Goal: Task Accomplishment & Management: Complete application form

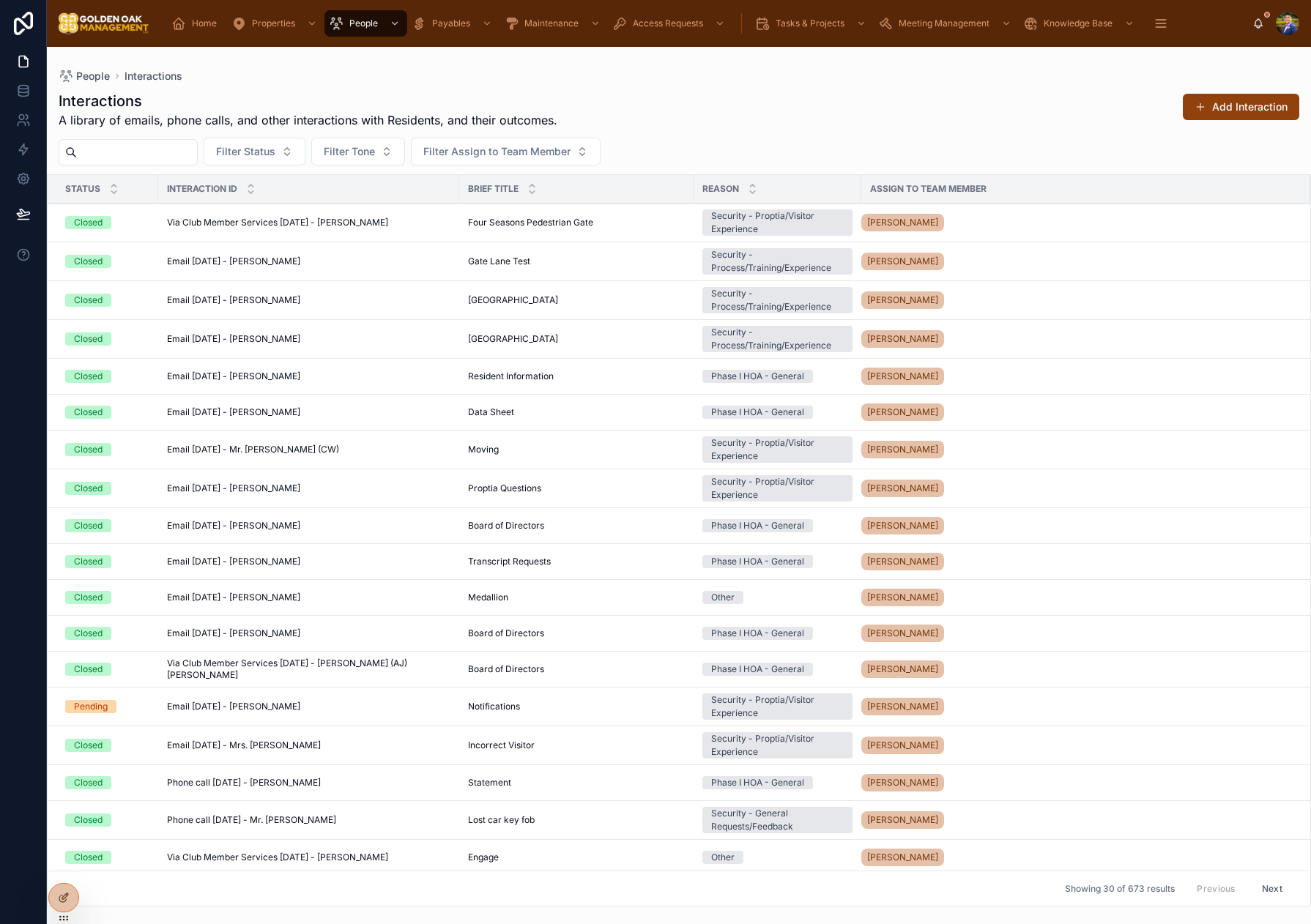
click at [156, 156] on input "text" at bounding box center [137, 152] width 120 height 21
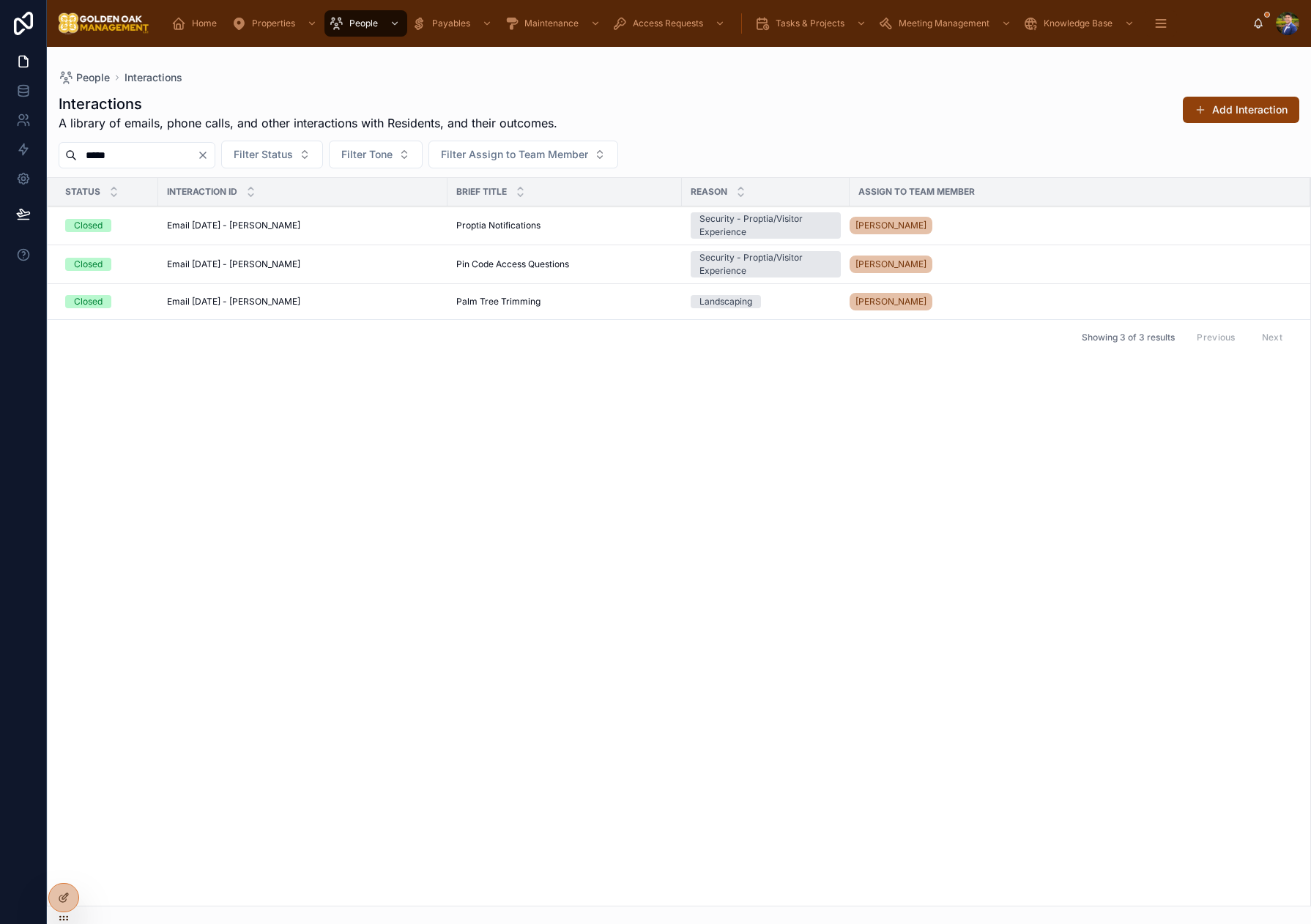
type input "*****"
click at [462, 227] on span "Proptia Notifications" at bounding box center [498, 225] width 84 height 12
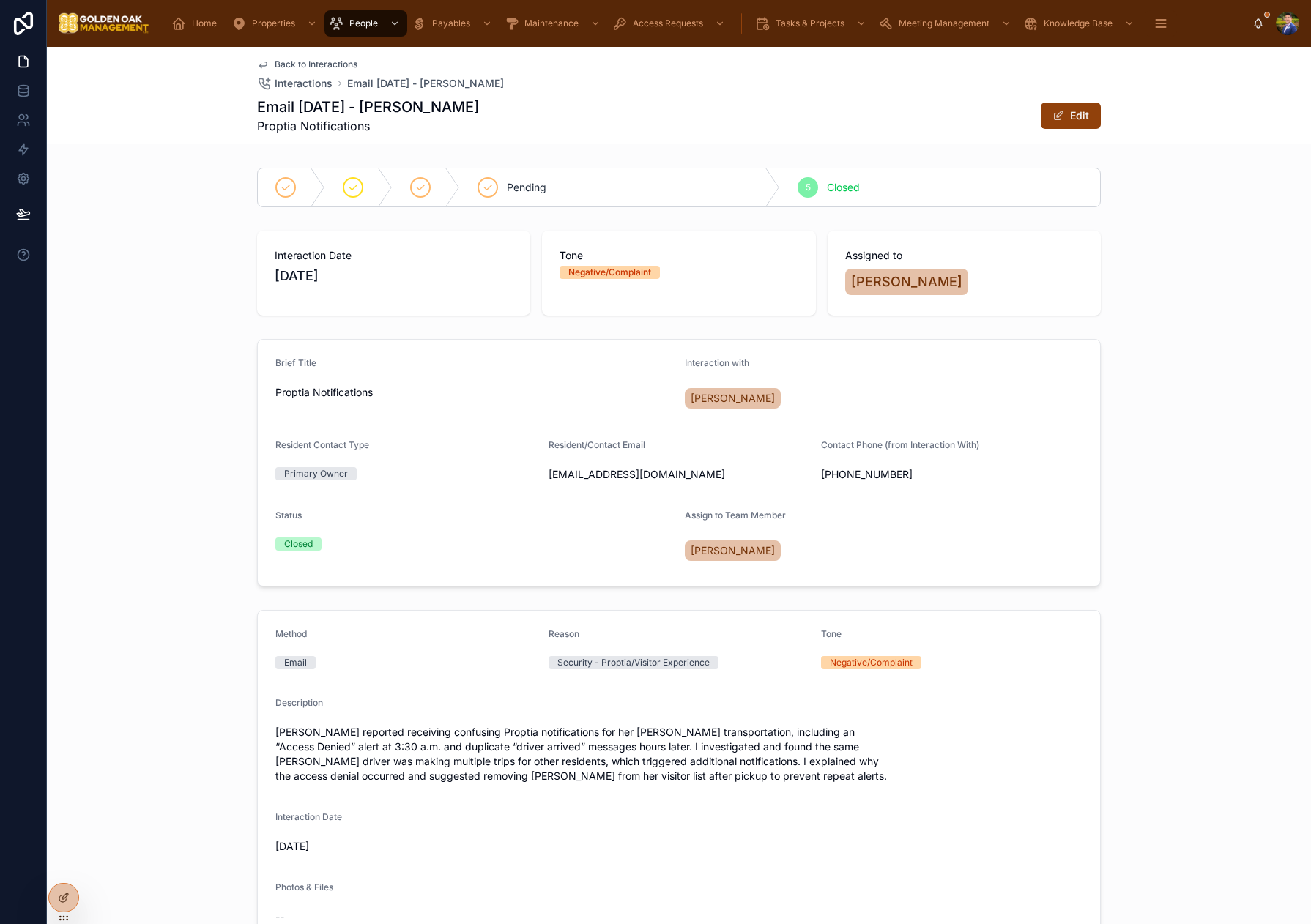
click at [291, 65] on span "Back to Interactions" at bounding box center [316, 65] width 83 height 12
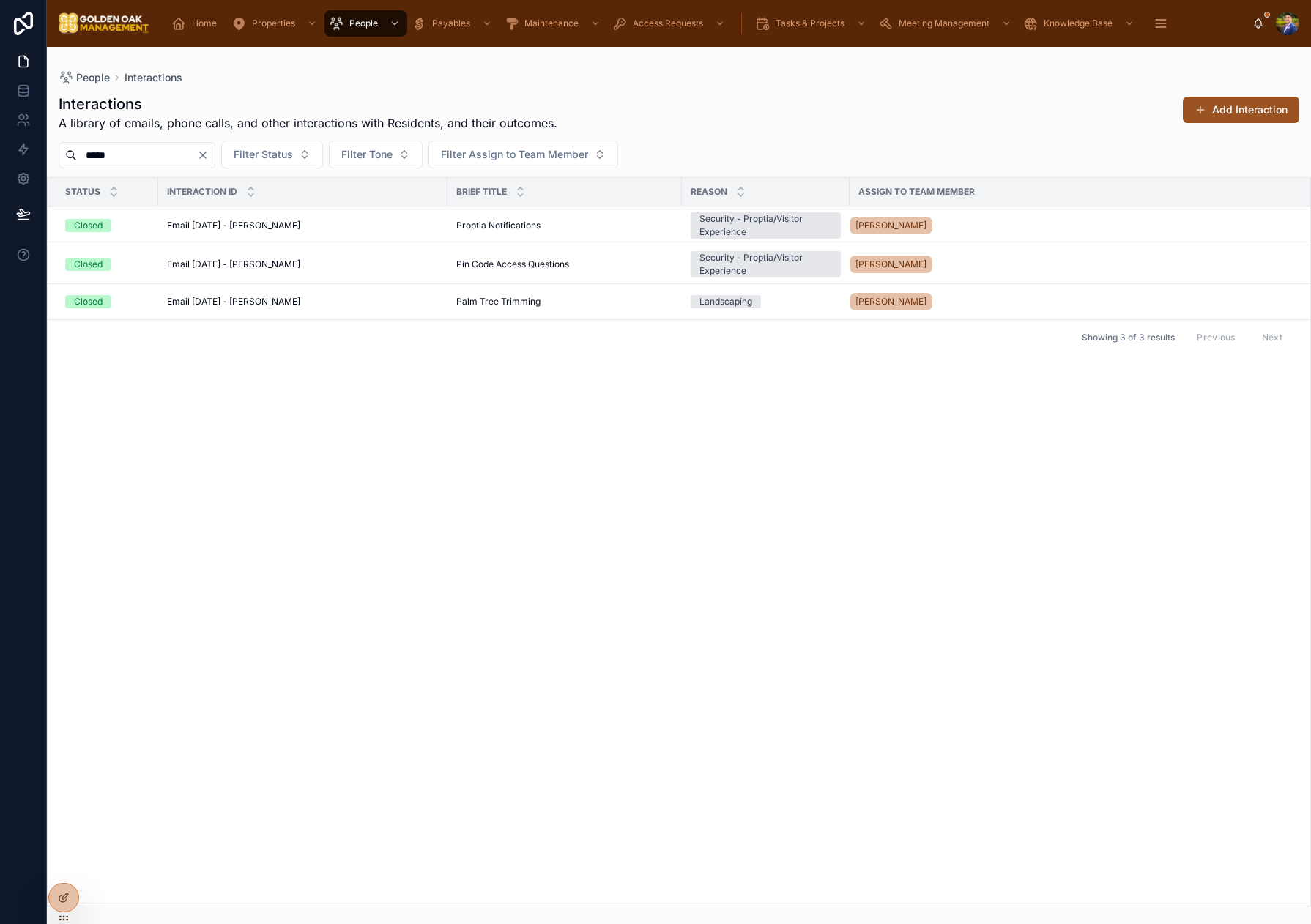
click at [1210, 115] on button "Add Interaction" at bounding box center [1241, 110] width 117 height 26
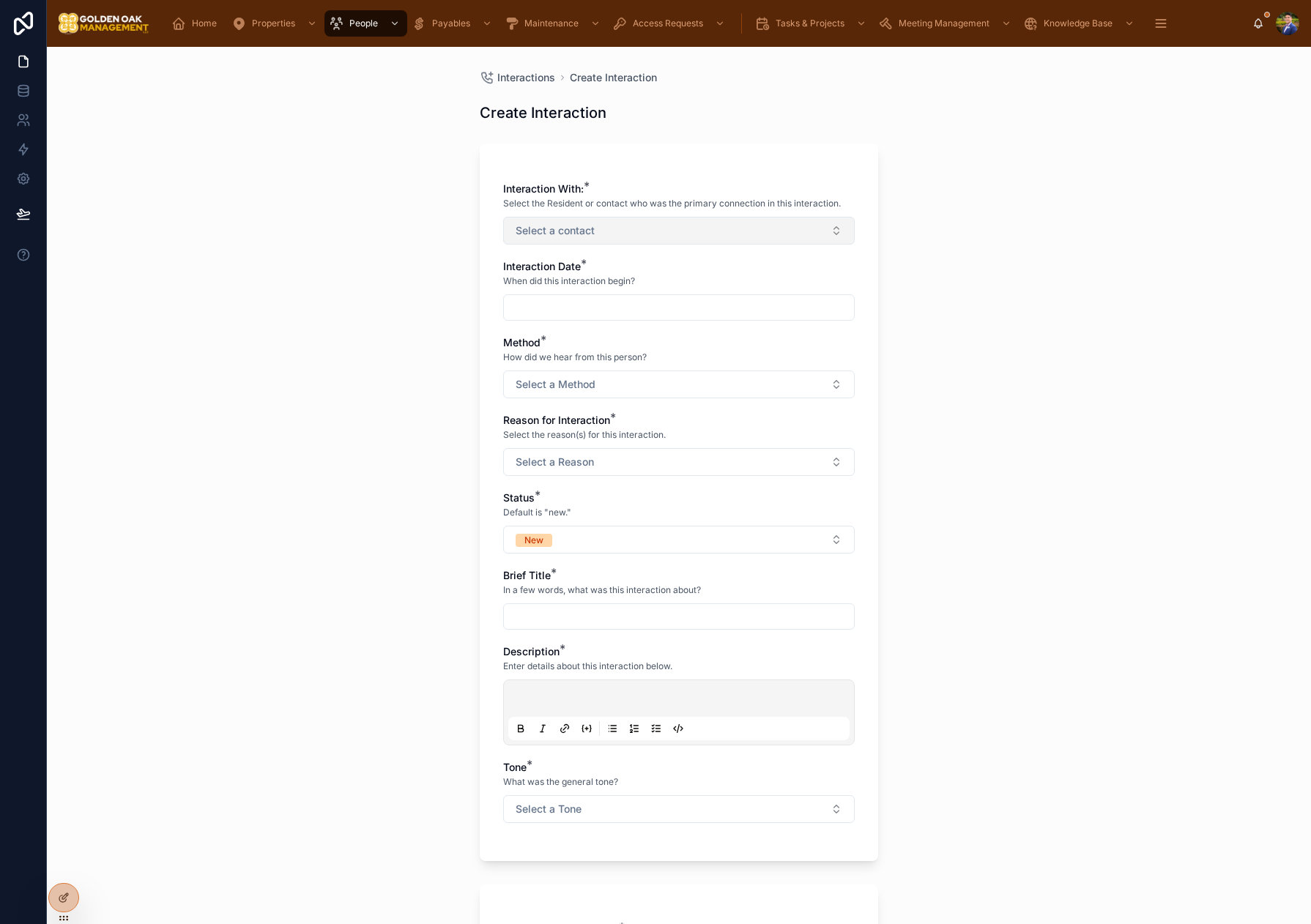
click at [569, 226] on span "Select a contact" at bounding box center [555, 231] width 79 height 15
type input "****"
click at [639, 316] on span "[PERSON_NAME]" at bounding box center [625, 314] width 84 height 15
drag, startPoint x: 465, startPoint y: 315, endPoint x: 538, endPoint y: 315, distance: 73.0
click at [469, 315] on div "Interactions Create Interaction Create Interaction Interaction With: * Select t…" at bounding box center [679, 486] width 1264 height 877
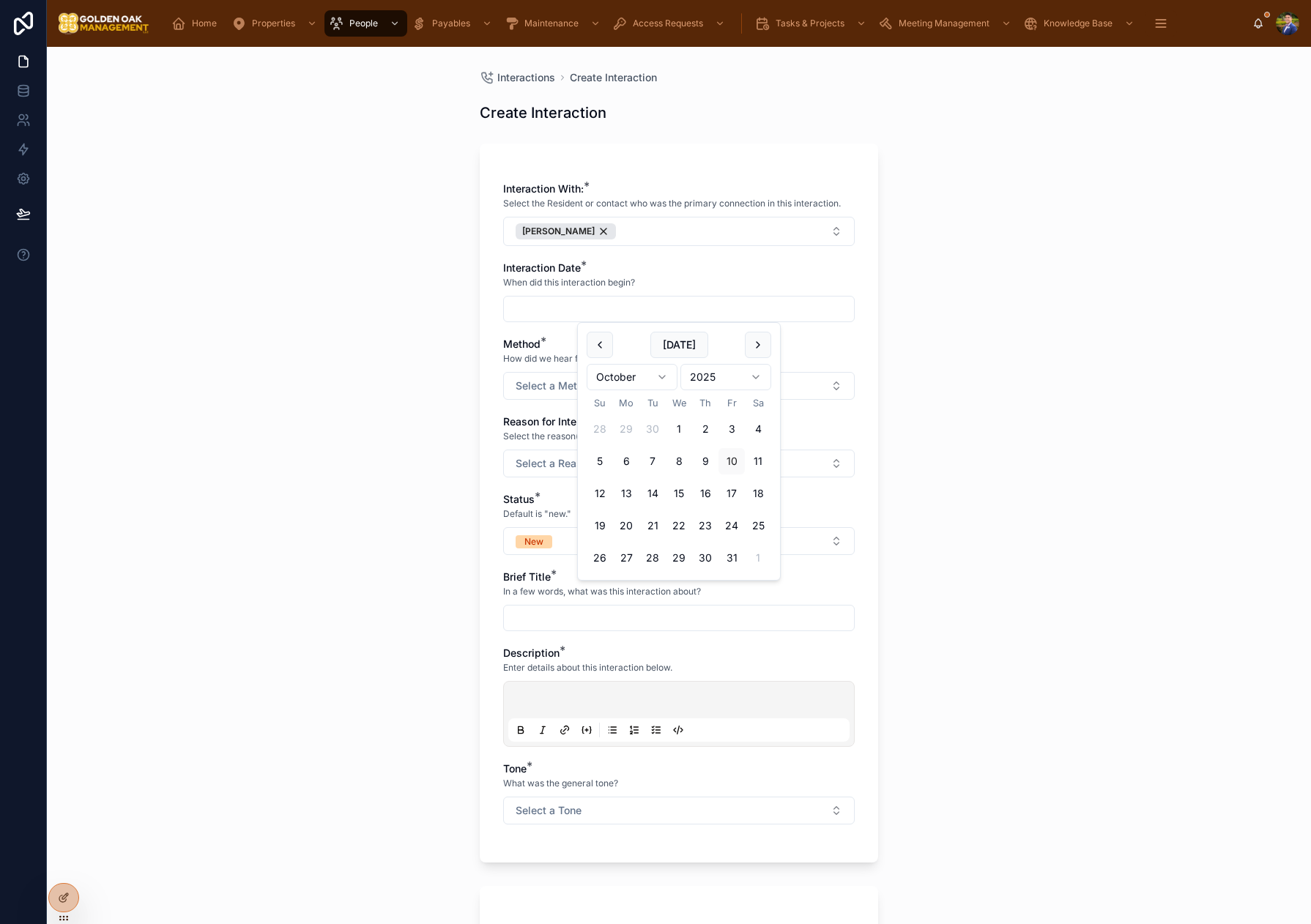
click at [538, 315] on input "text" at bounding box center [679, 309] width 350 height 21
click at [730, 458] on button "10" at bounding box center [732, 462] width 26 height 26
type input "**********"
click at [553, 397] on button "Select a Method" at bounding box center [679, 386] width 352 height 28
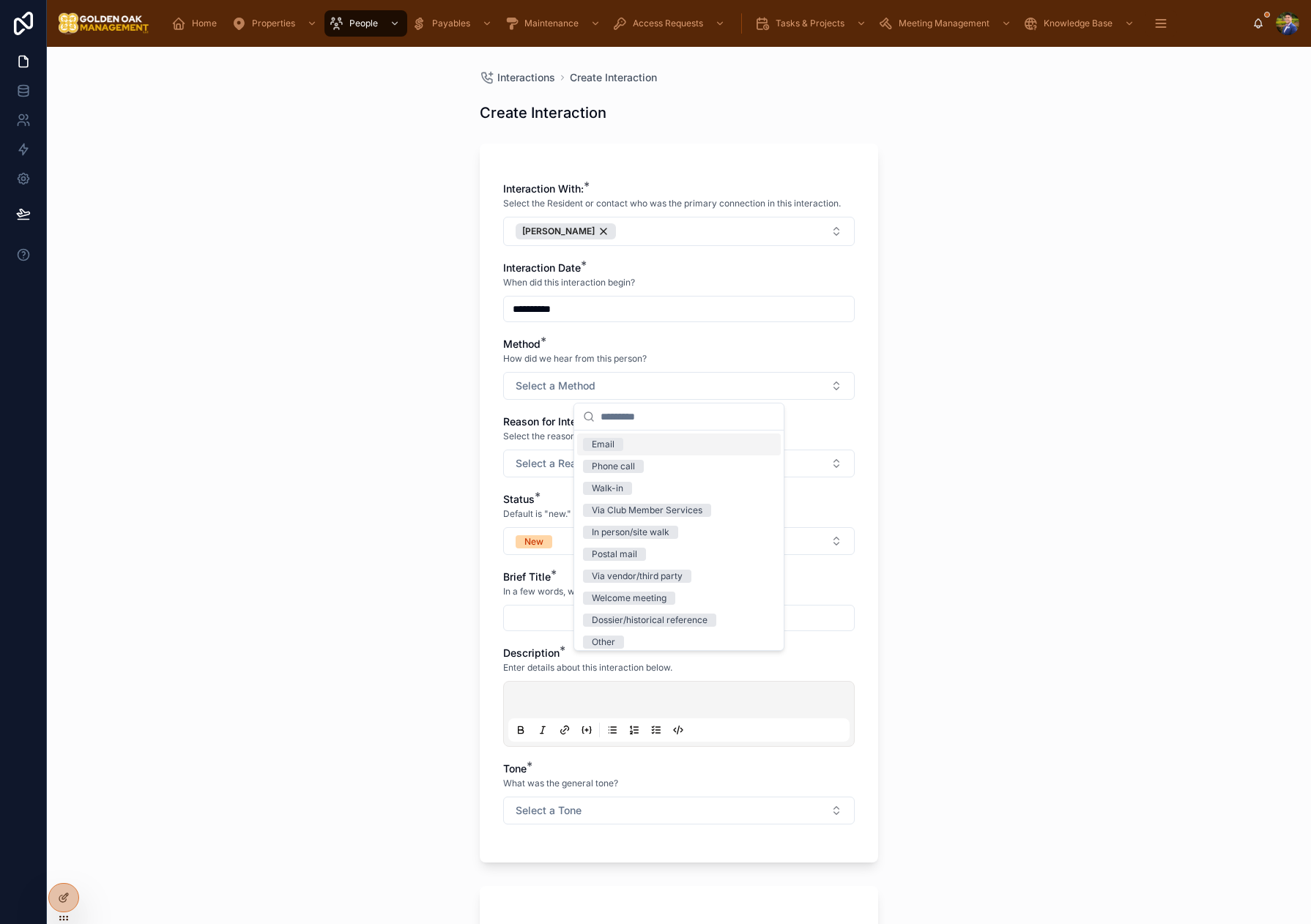
click at [626, 447] on div "Email" at bounding box center [679, 444] width 204 height 22
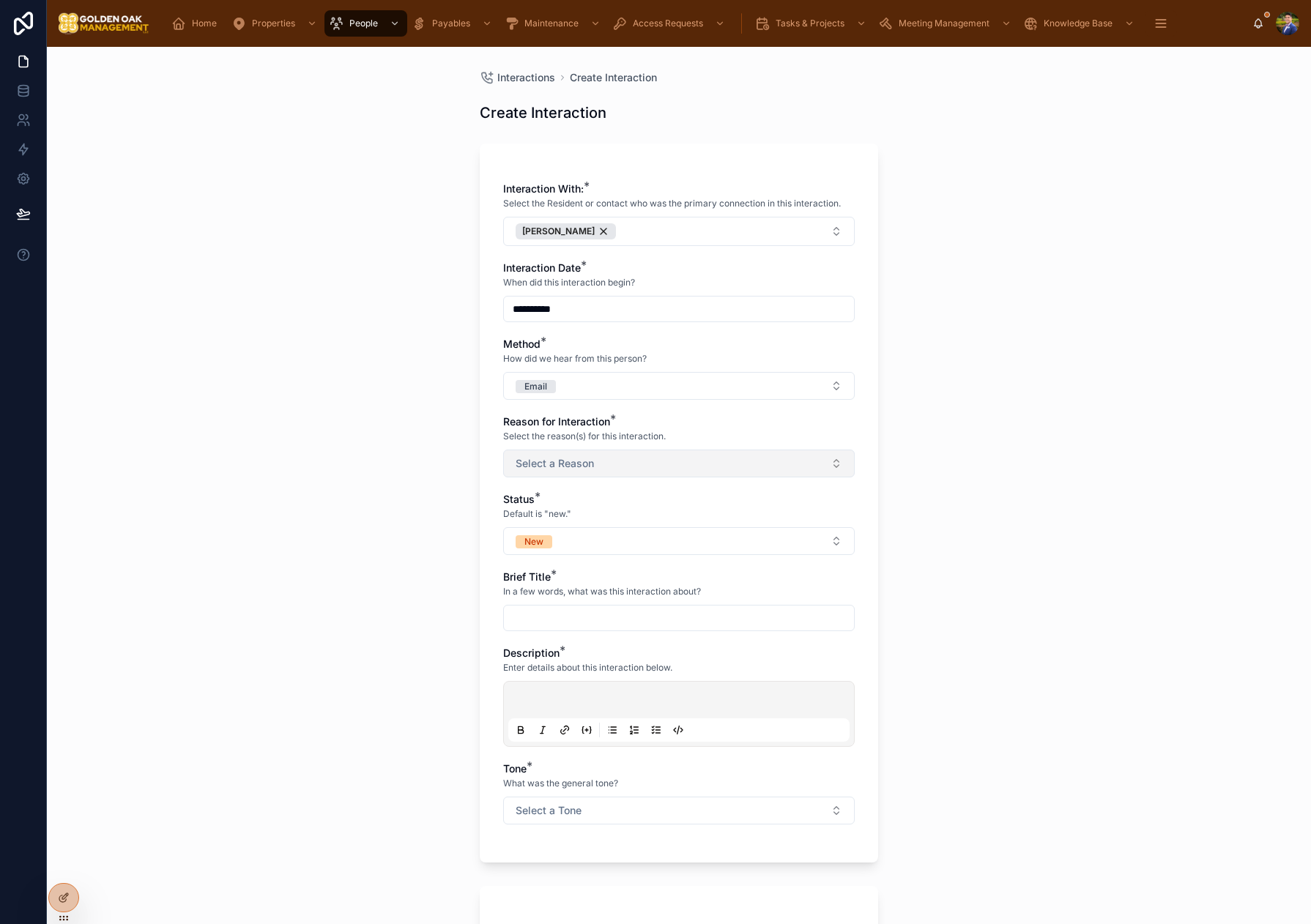
click at [557, 460] on span "Select a Reason" at bounding box center [555, 463] width 79 height 15
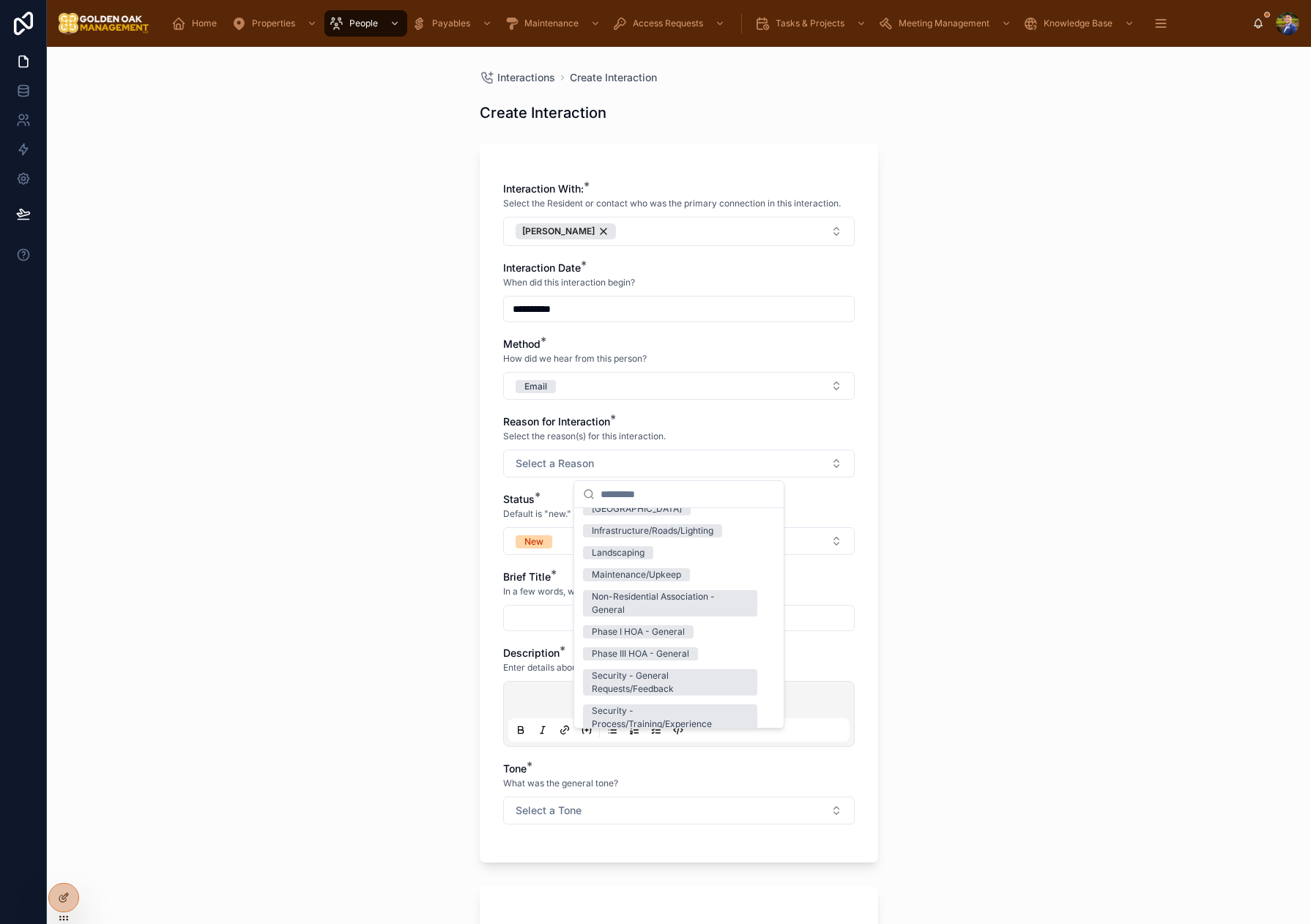
scroll to position [124, 0]
drag, startPoint x: 656, startPoint y: 557, endPoint x: 605, endPoint y: 555, distance: 51.0
click at [656, 557] on div "Landscaping" at bounding box center [679, 551] width 204 height 22
drag, startPoint x: 499, startPoint y: 543, endPoint x: 583, endPoint y: 548, distance: 84.1
click at [502, 543] on div "**********" at bounding box center [679, 502] width 398 height 719
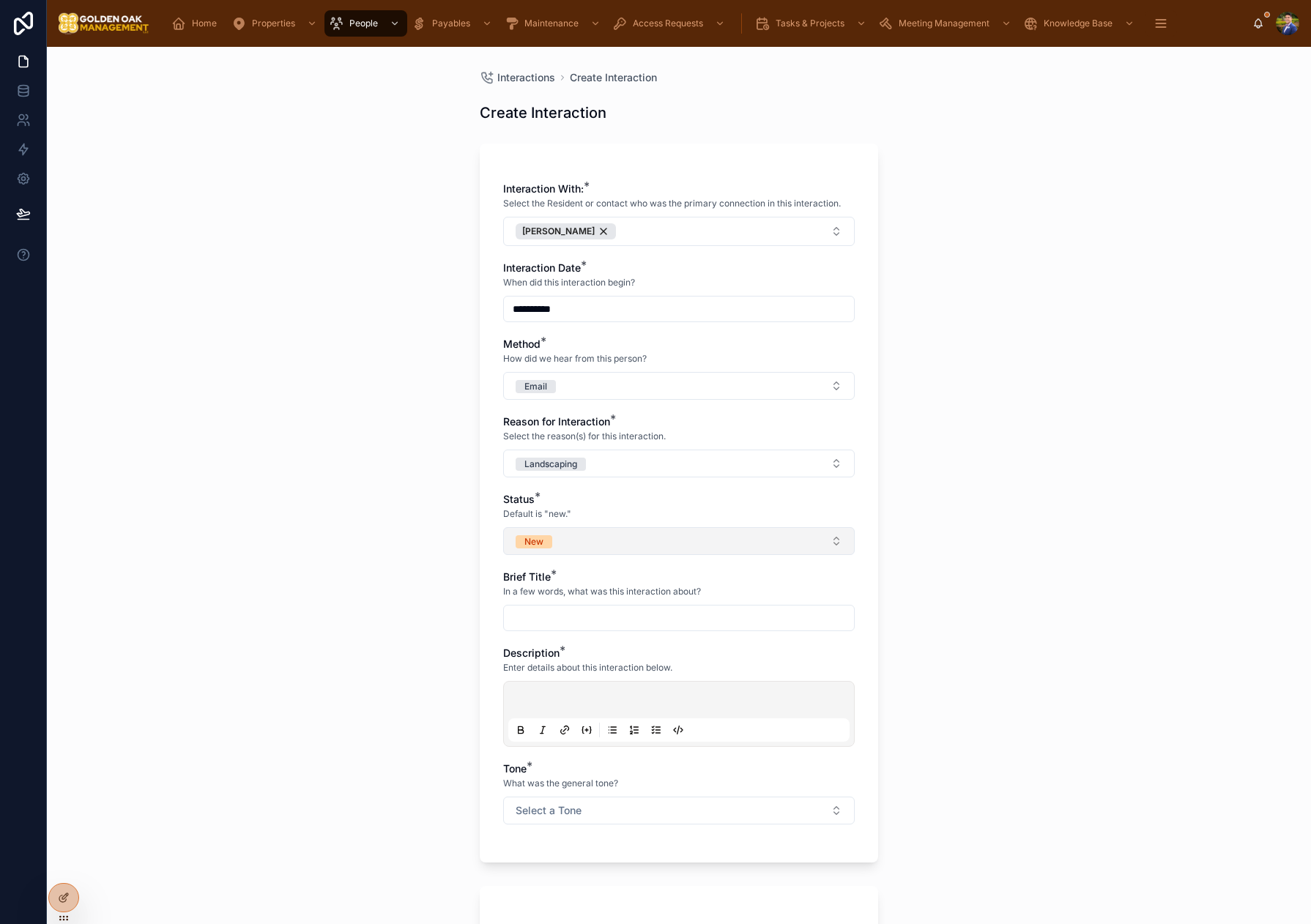
click at [592, 547] on button "New" at bounding box center [679, 541] width 352 height 28
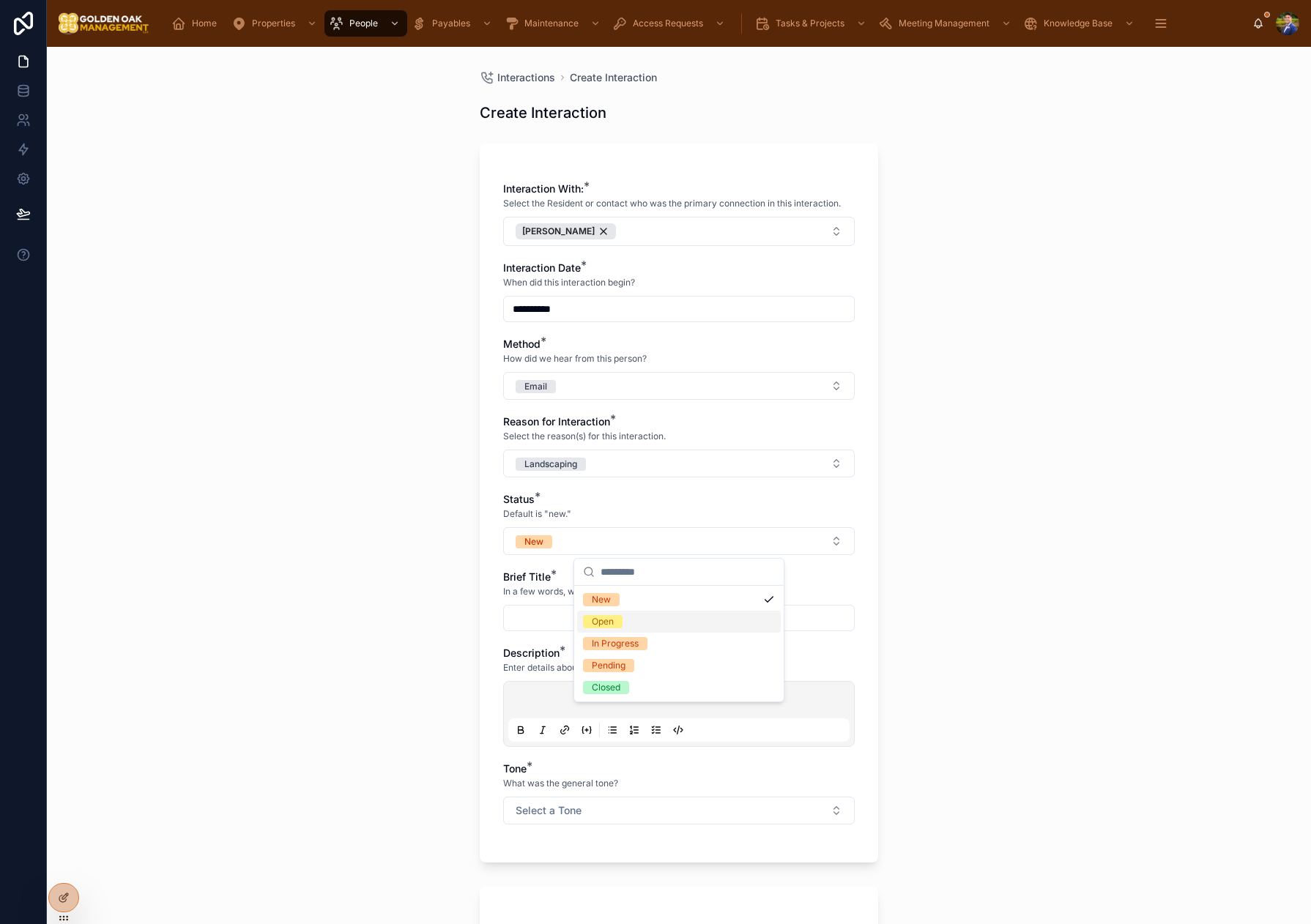
click at [636, 624] on div "Open" at bounding box center [679, 621] width 204 height 22
click at [380, 615] on div "**********" at bounding box center [679, 486] width 1264 height 877
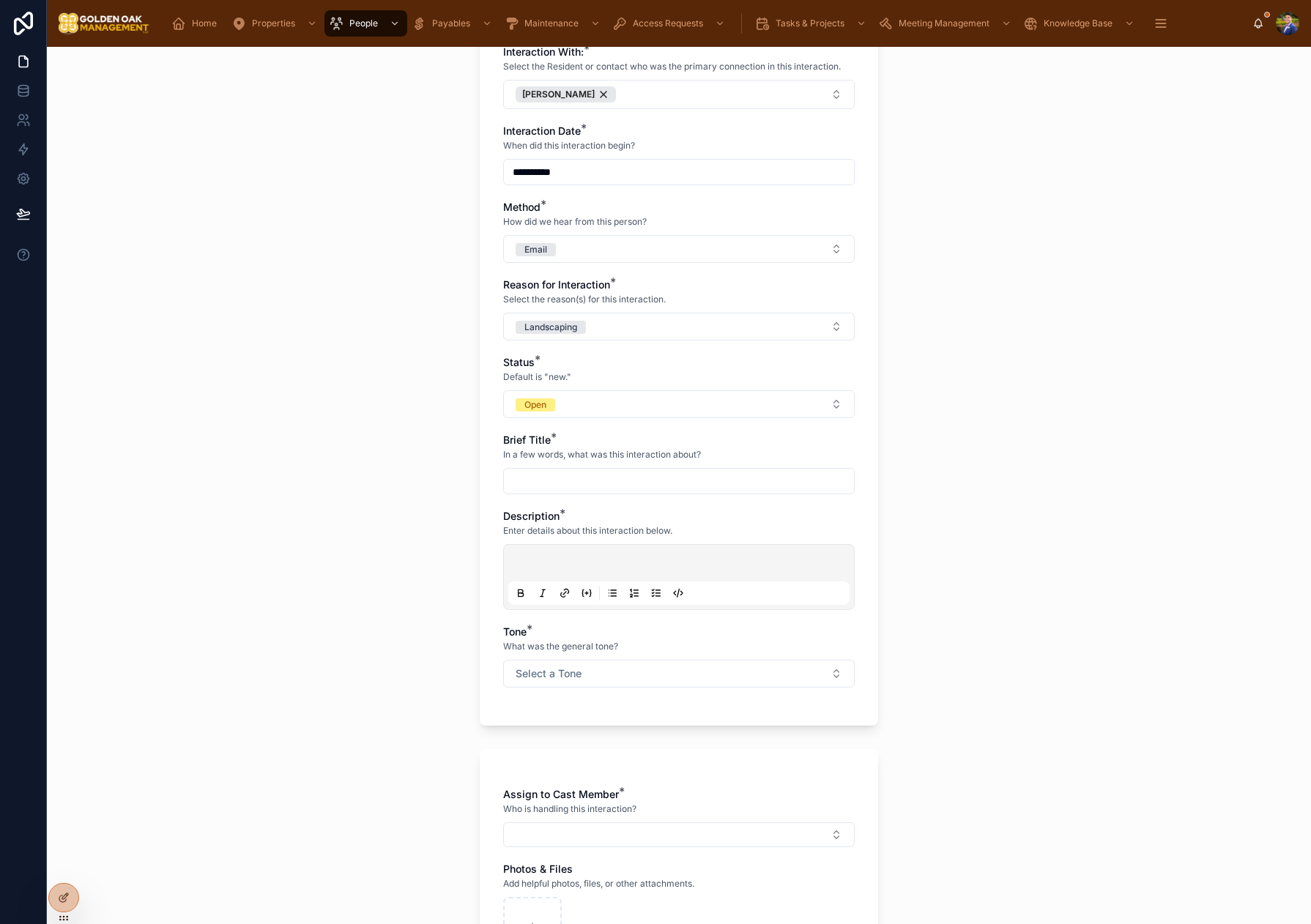
scroll to position [188, 0]
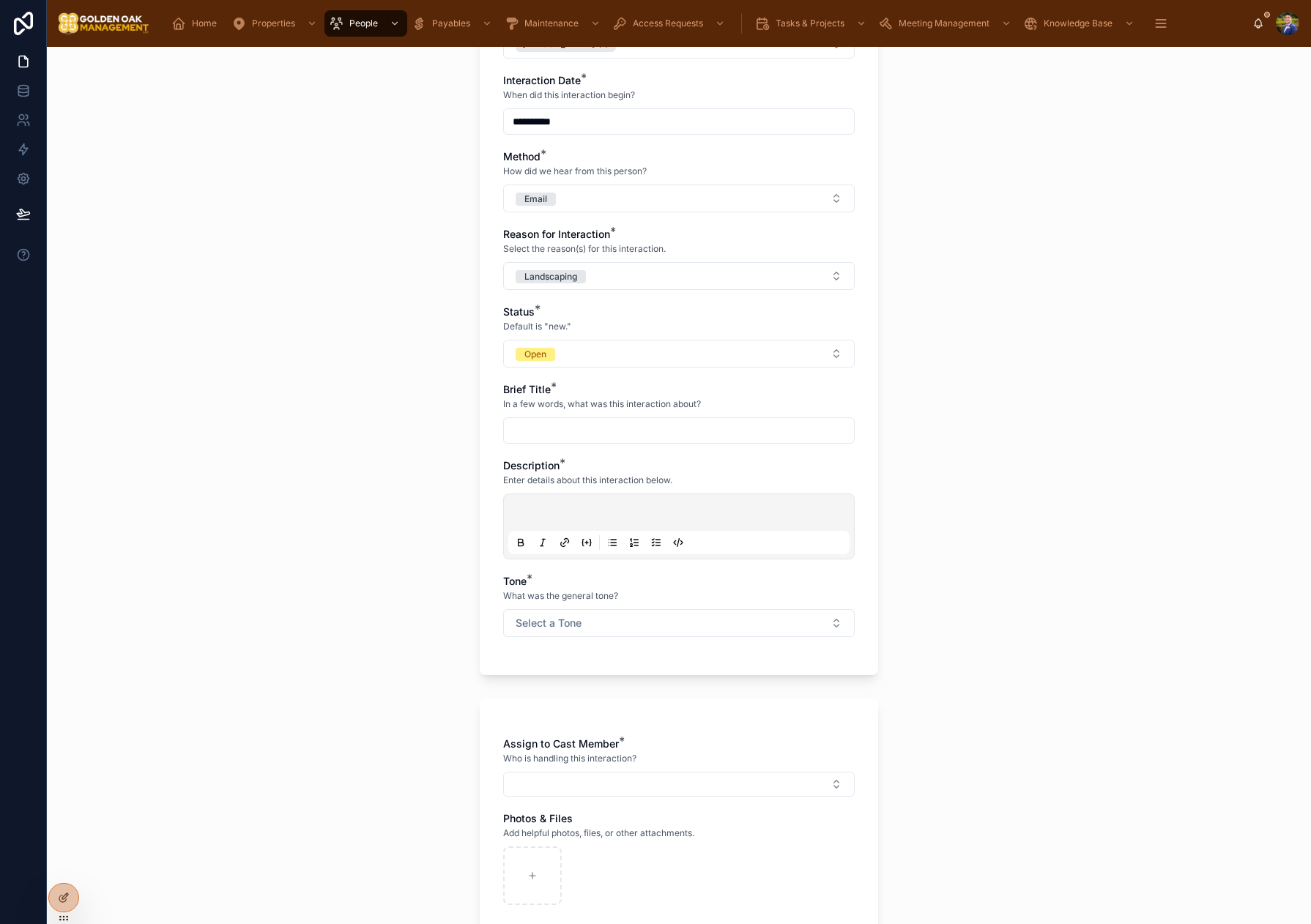
click at [538, 435] on input "text" at bounding box center [679, 430] width 350 height 21
type input "**********"
click at [569, 505] on div at bounding box center [679, 526] width 341 height 55
click at [557, 500] on div at bounding box center [679, 526] width 341 height 55
click at [535, 510] on p at bounding box center [682, 515] width 341 height 15
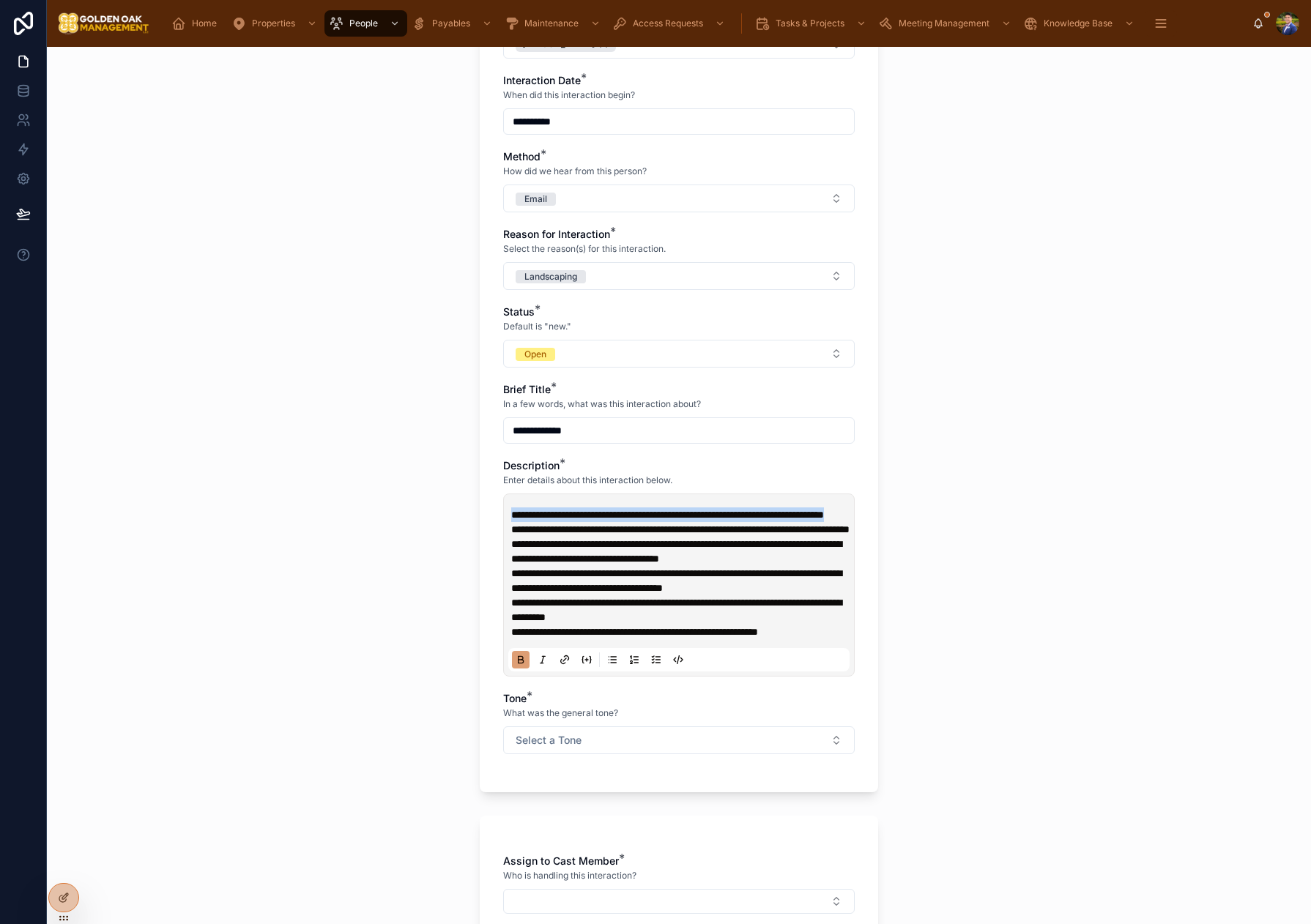
drag, startPoint x: 639, startPoint y: 530, endPoint x: 527, endPoint y: 623, distance: 145.6
click at [471, 519] on div "**********" at bounding box center [679, 531] width 422 height 1344
click at [523, 663] on icon at bounding box center [521, 661] width 5 height 3
click at [550, 516] on span "**********" at bounding box center [668, 515] width 313 height 10
drag, startPoint x: 555, startPoint y: 515, endPoint x: 492, endPoint y: 519, distance: 63.1
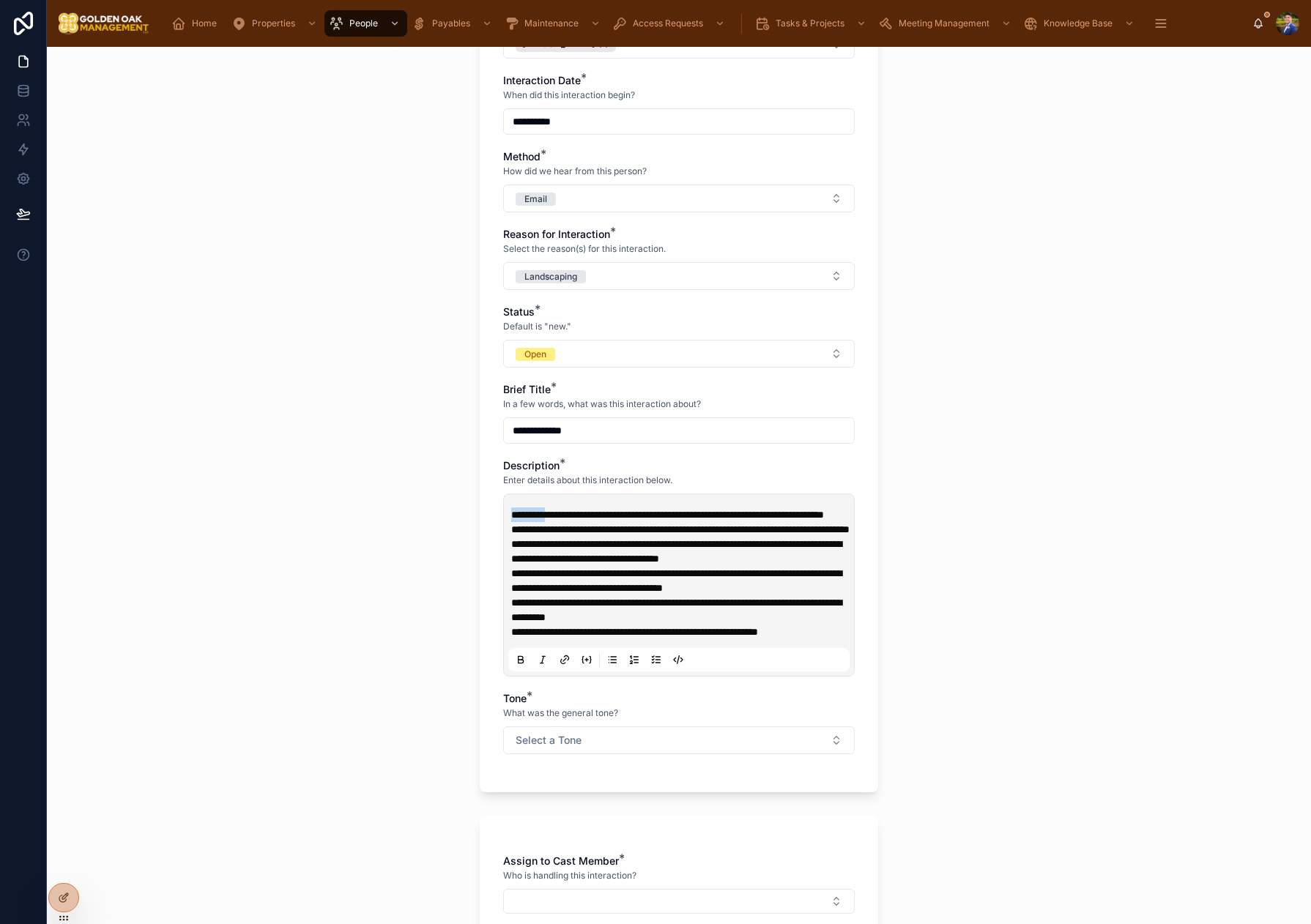
click at [492, 519] on div "**********" at bounding box center [679, 374] width 398 height 836
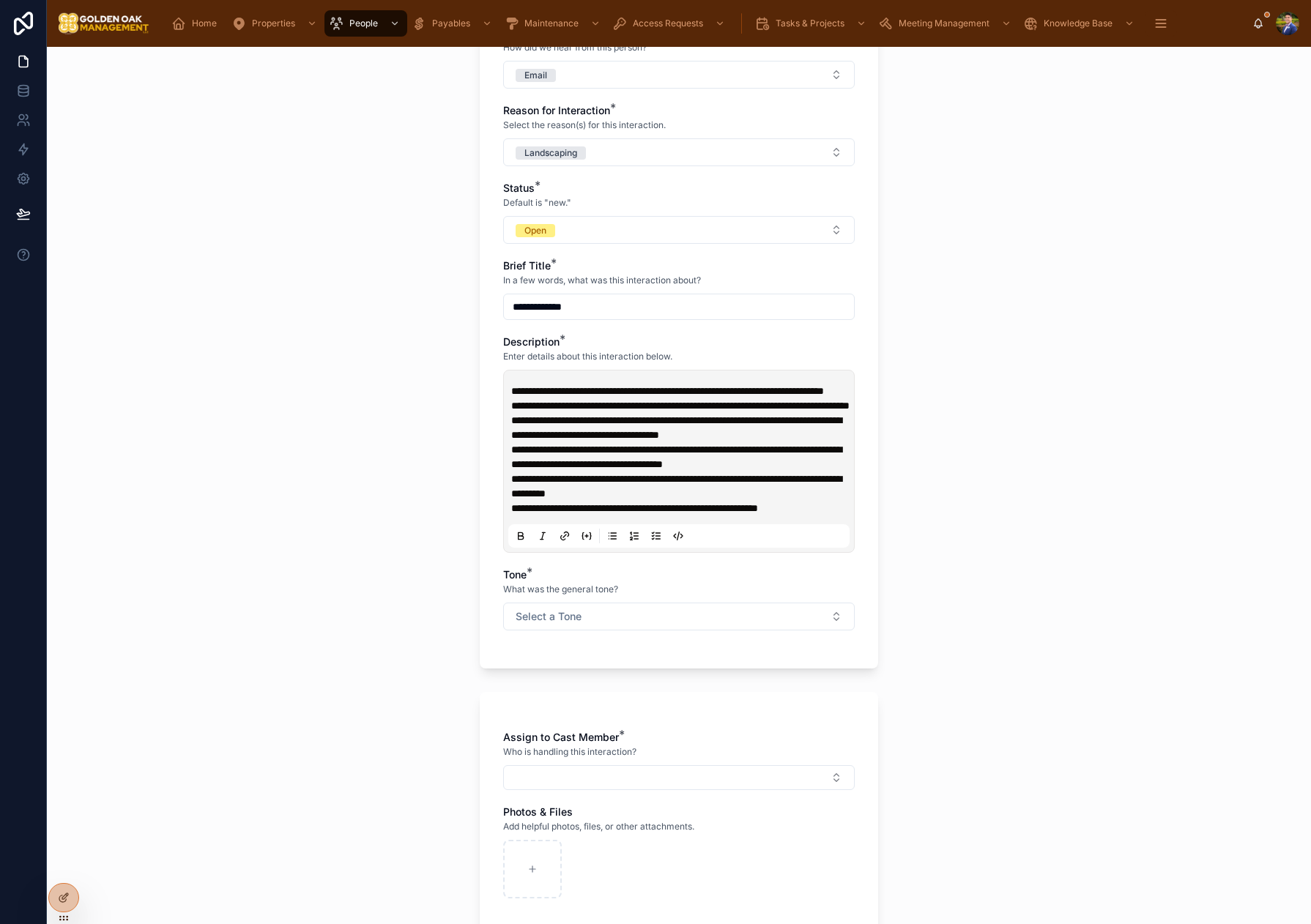
scroll to position [313, 0]
click at [530, 497] on span "**********" at bounding box center [676, 485] width 330 height 25
click at [729, 500] on p "**********" at bounding box center [682, 448] width 341 height 103
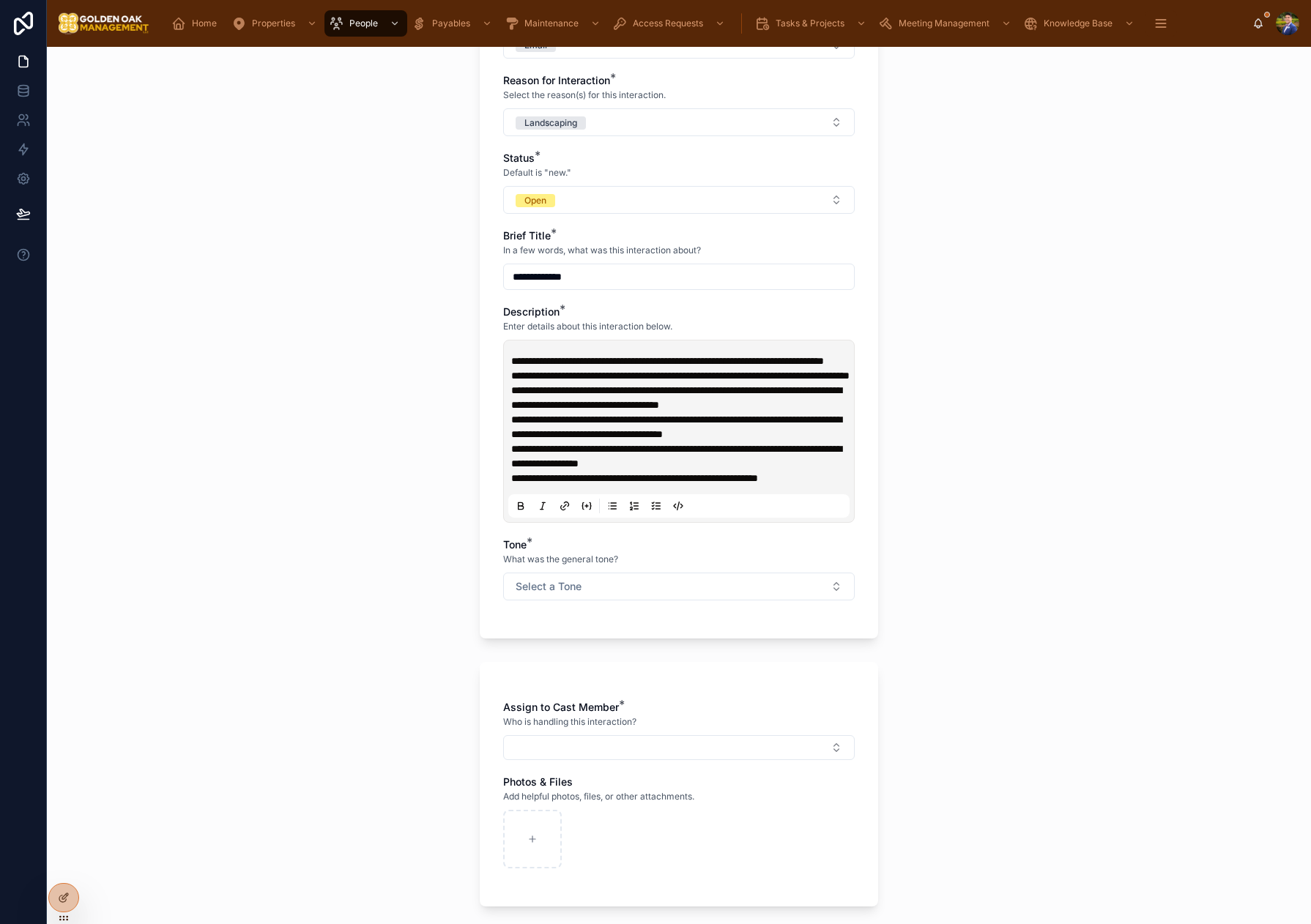
scroll to position [347, 0]
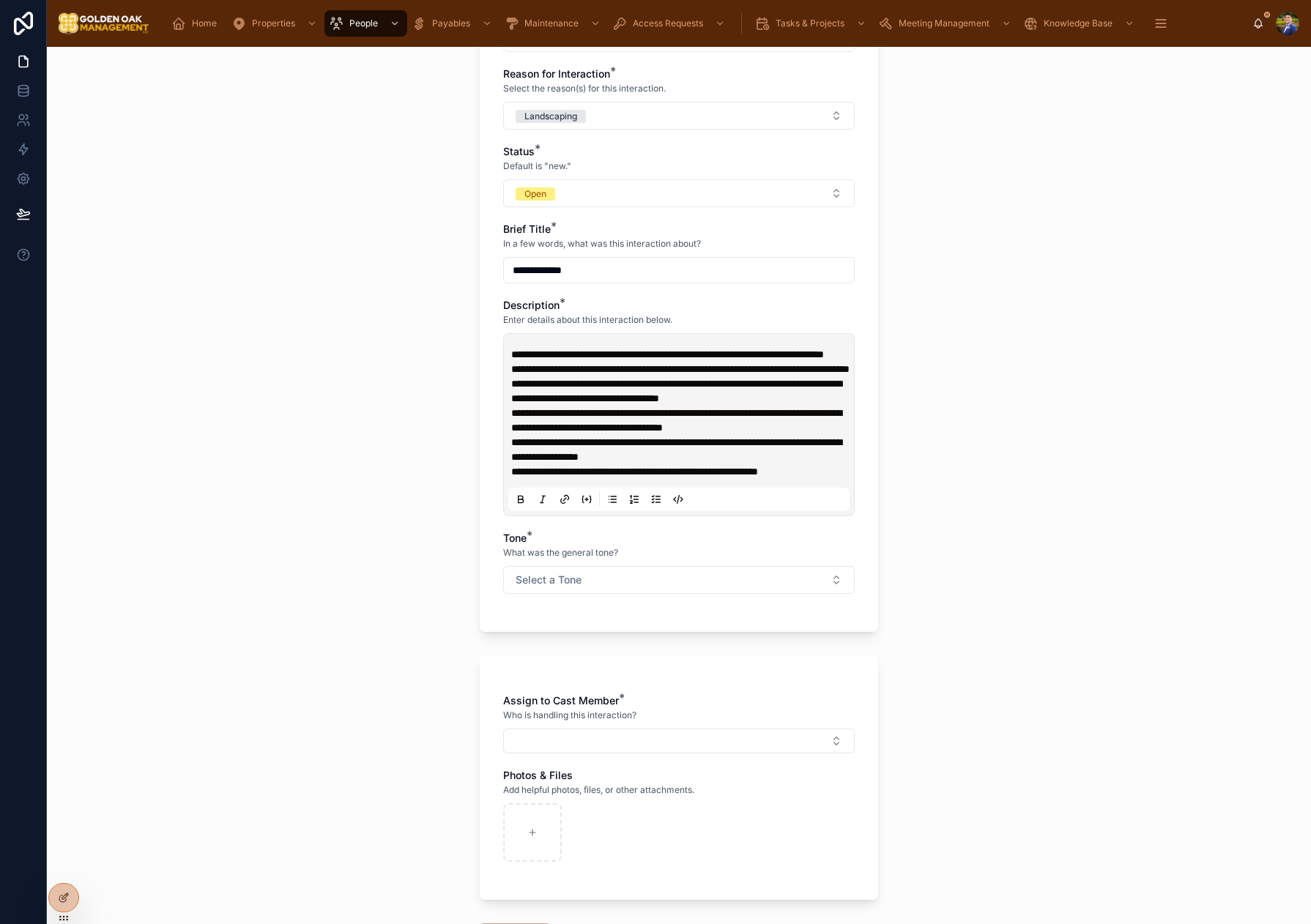
click at [843, 479] on p "**********" at bounding box center [682, 472] width 341 height 15
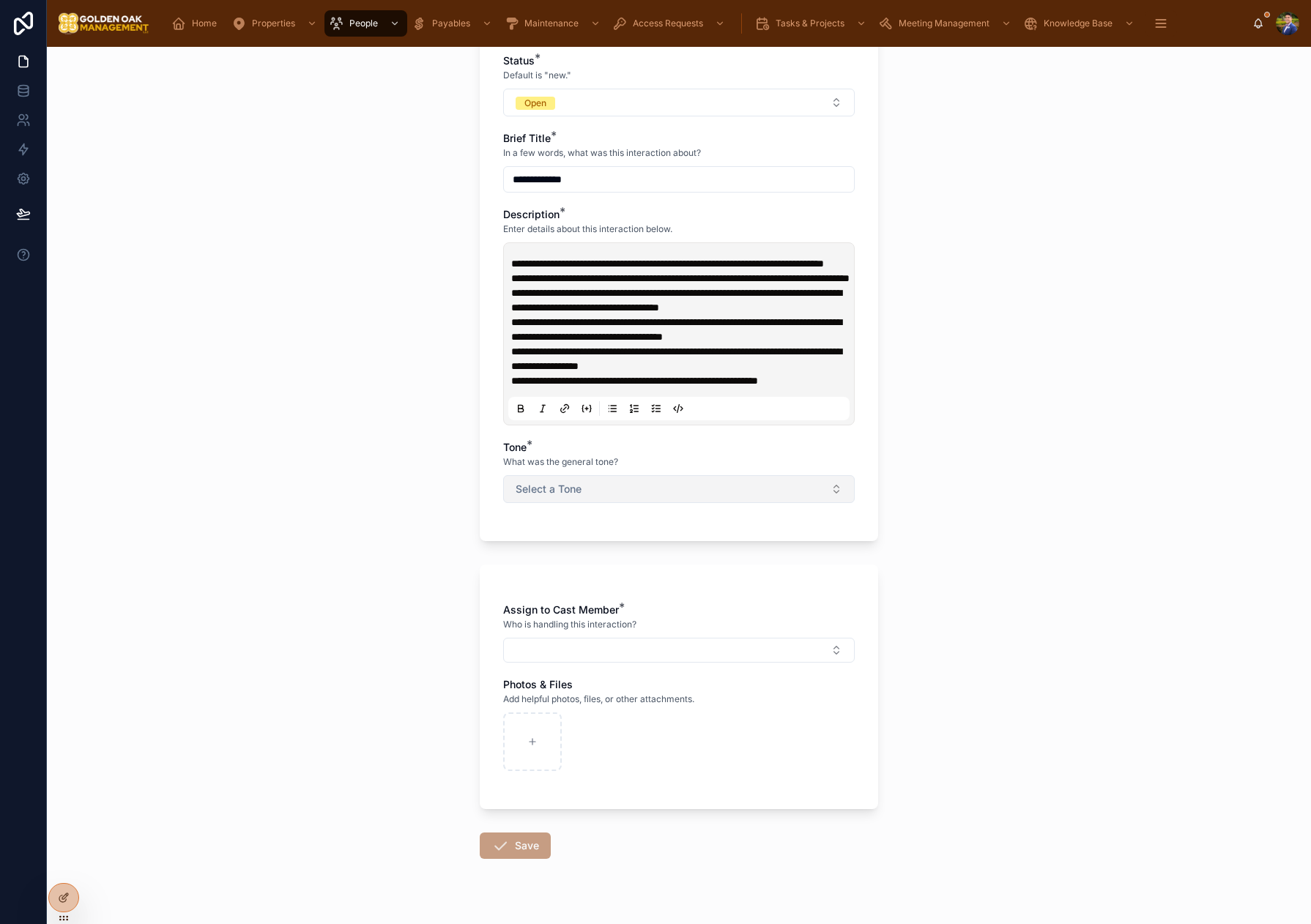
scroll to position [445, 0]
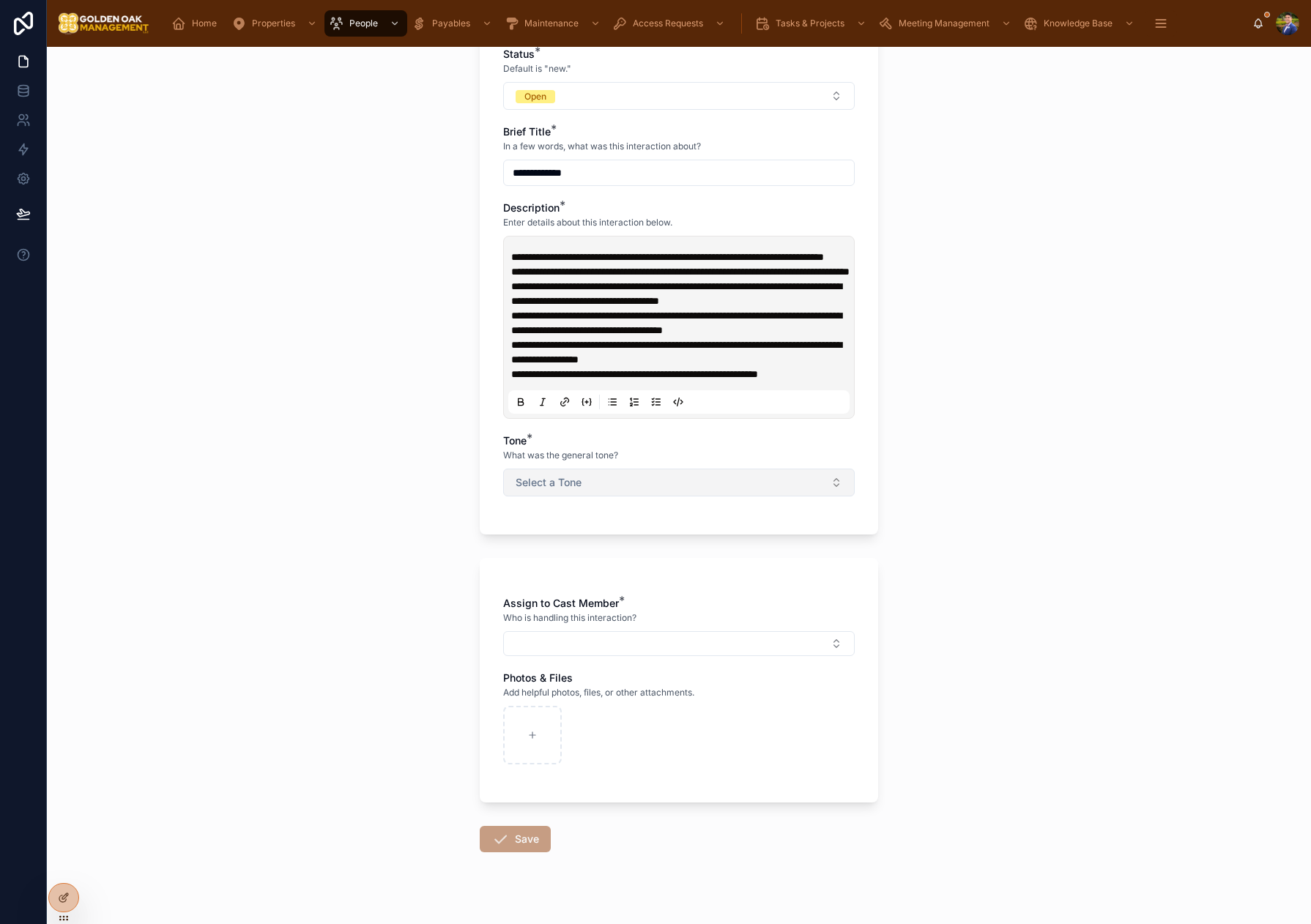
click at [735, 496] on button "Select a Tone" at bounding box center [679, 482] width 352 height 28
click at [678, 613] on span "Negative/Complaint" at bounding box center [632, 614] width 100 height 13
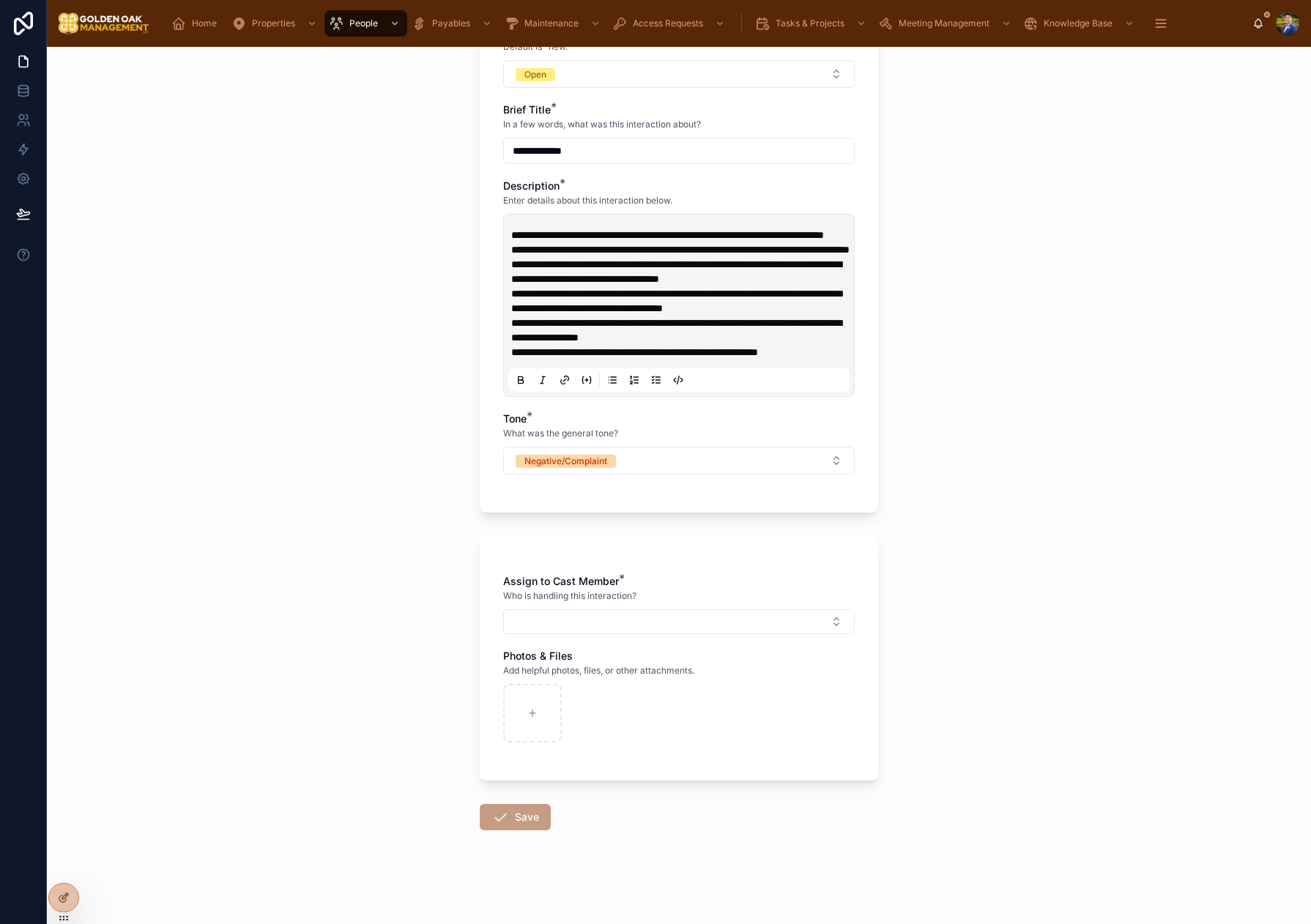
scroll to position [496, 0]
click at [663, 620] on button "Select Button" at bounding box center [679, 621] width 352 height 25
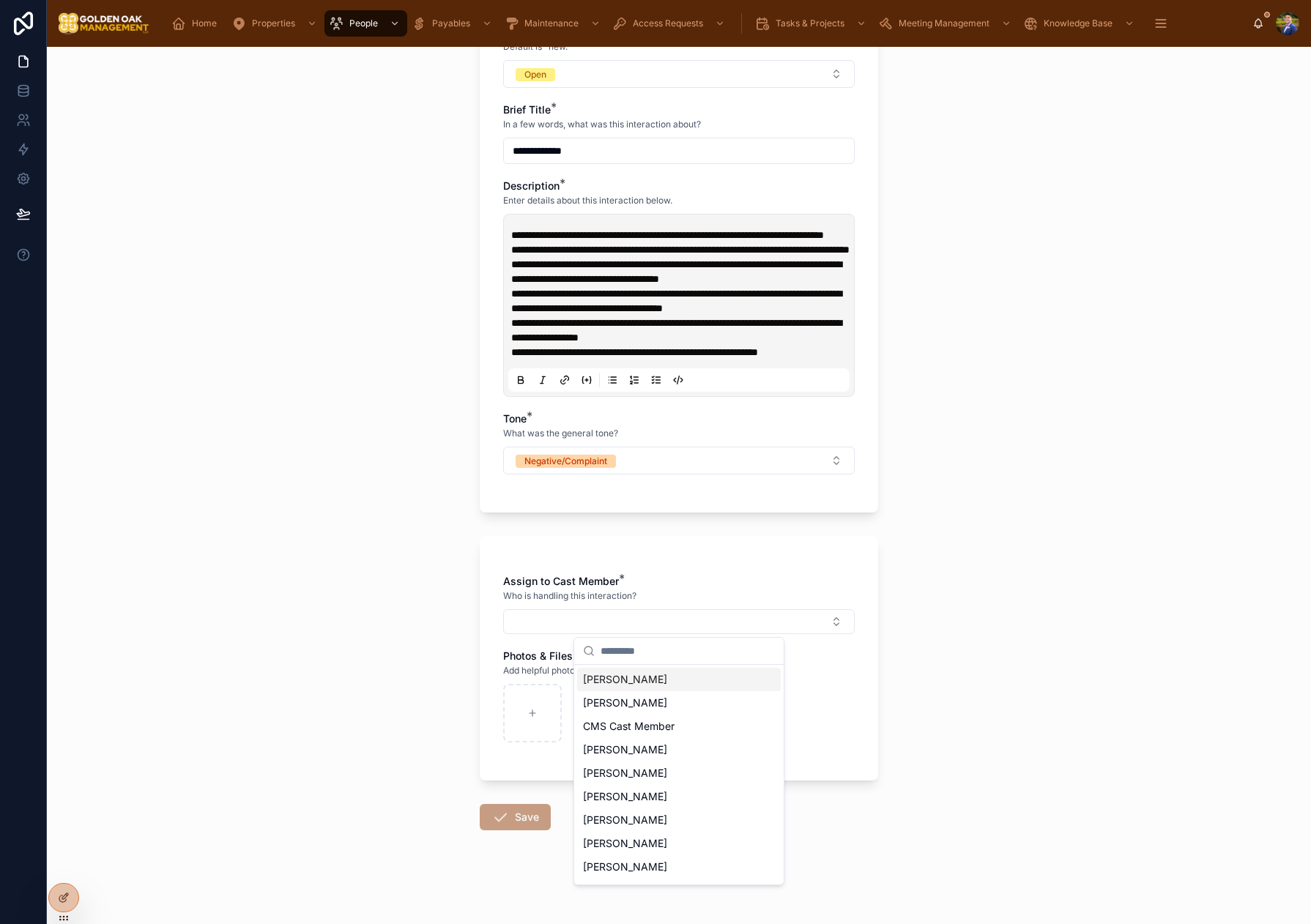
click at [665, 677] on span "[PERSON_NAME]" at bounding box center [625, 679] width 84 height 15
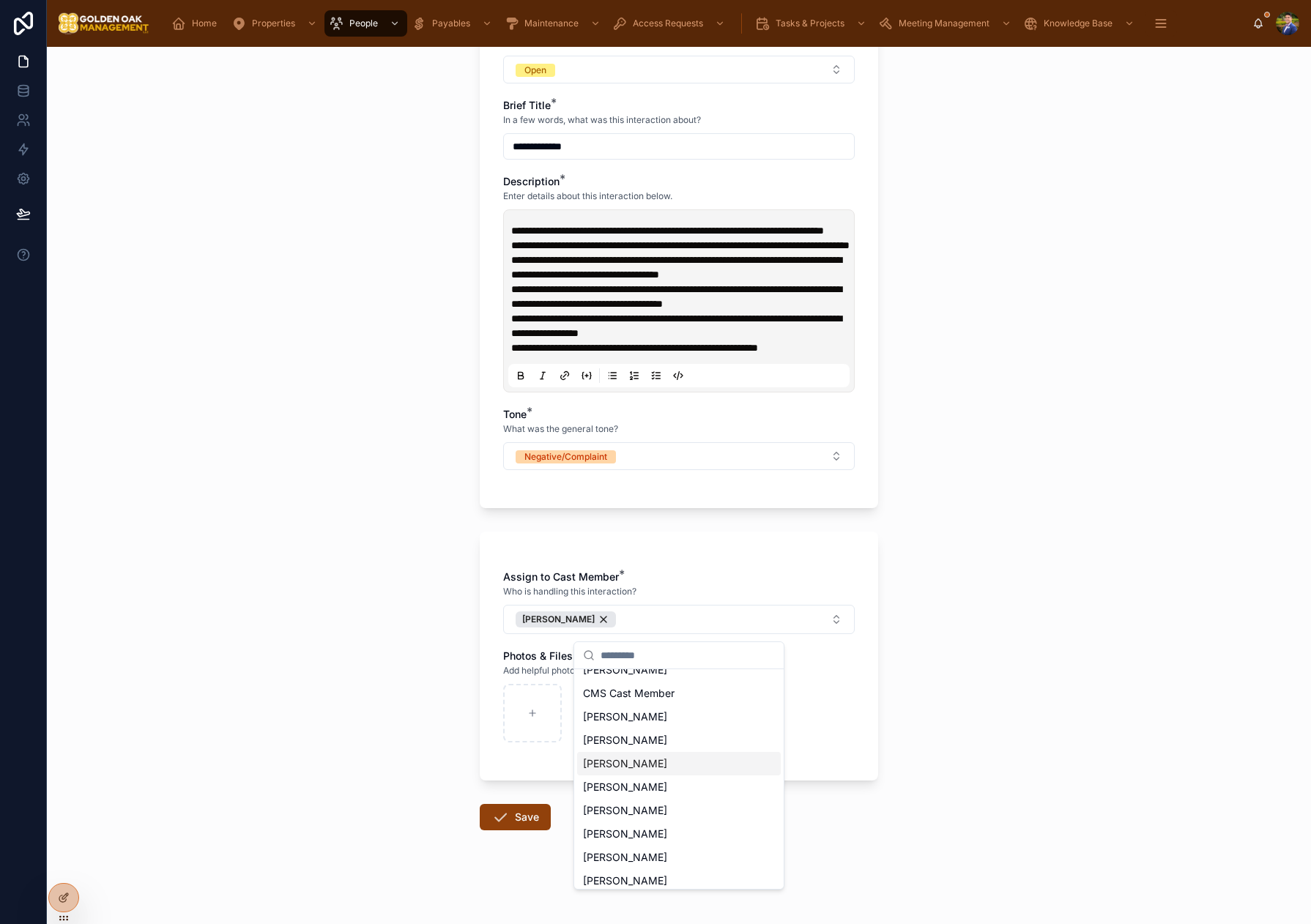
scroll to position [67, 0]
click at [689, 820] on div "[PERSON_NAME]" at bounding box center [679, 827] width 204 height 23
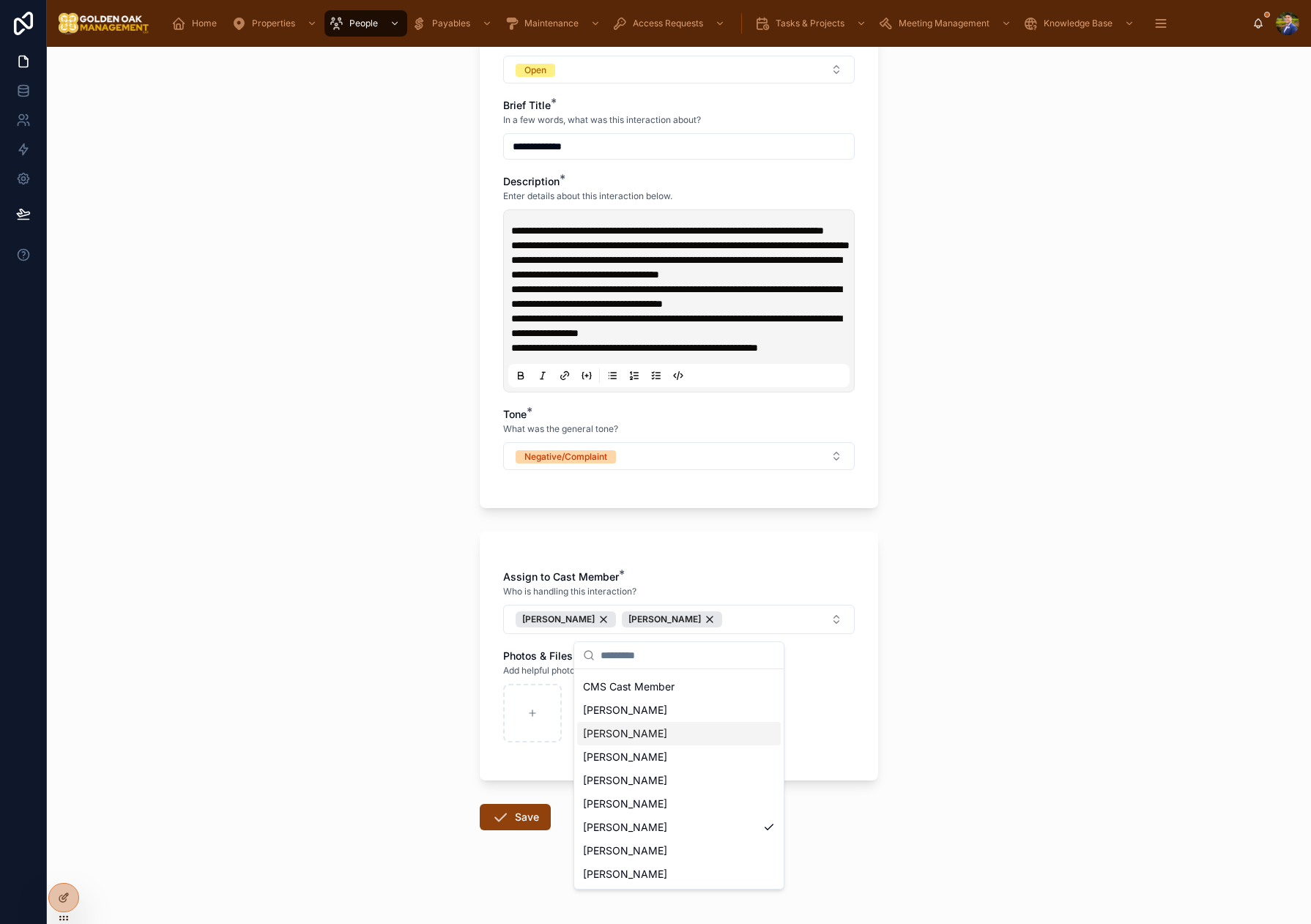
click at [690, 738] on div "[PERSON_NAME]" at bounding box center [679, 734] width 204 height 23
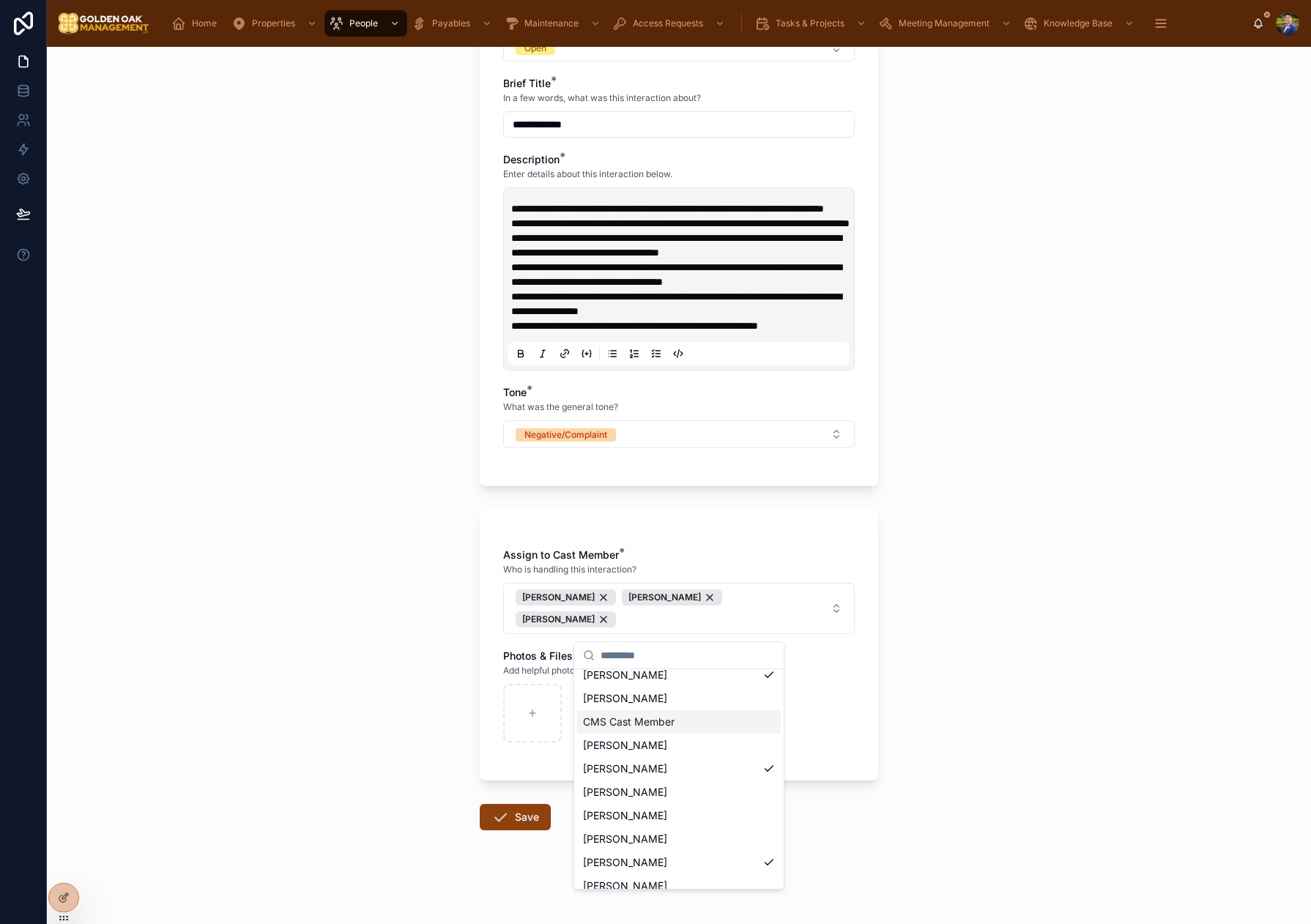
scroll to position [0, 0]
click at [1017, 721] on div "**********" at bounding box center [679, 486] width 1264 height 877
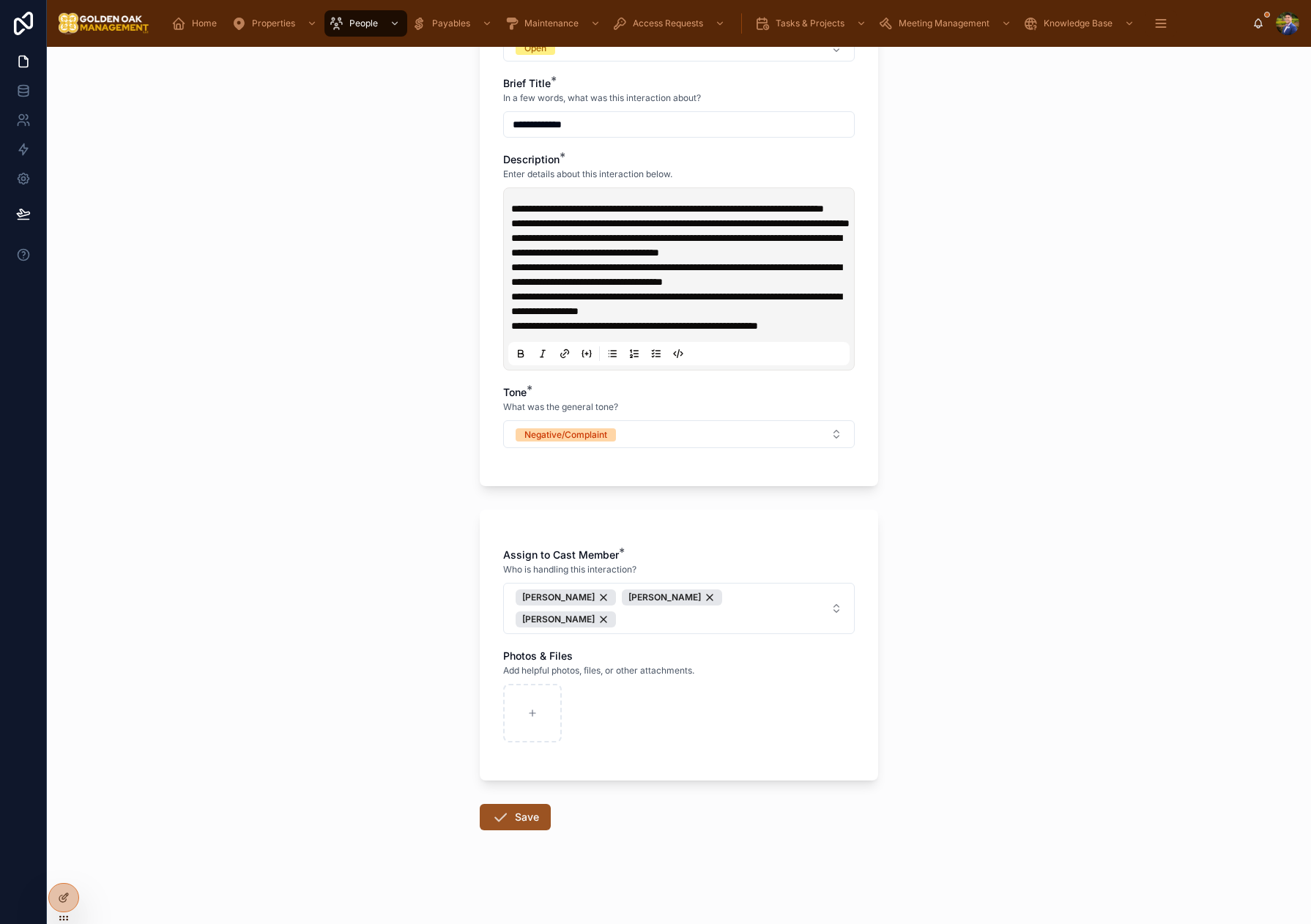
click at [519, 821] on button "Save" at bounding box center [516, 817] width 71 height 26
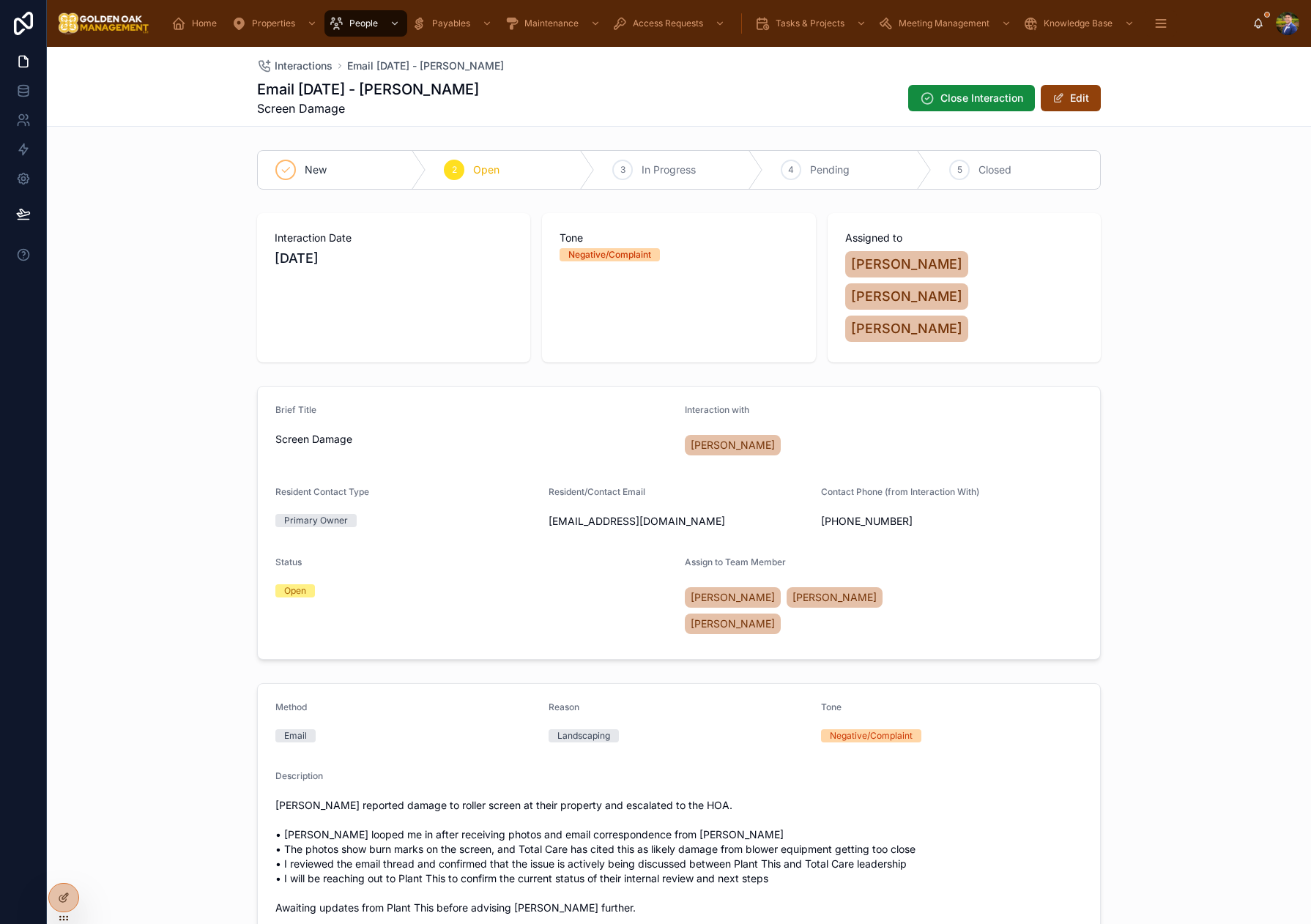
scroll to position [1, 0]
click at [305, 71] on span "Interactions" at bounding box center [304, 66] width 58 height 15
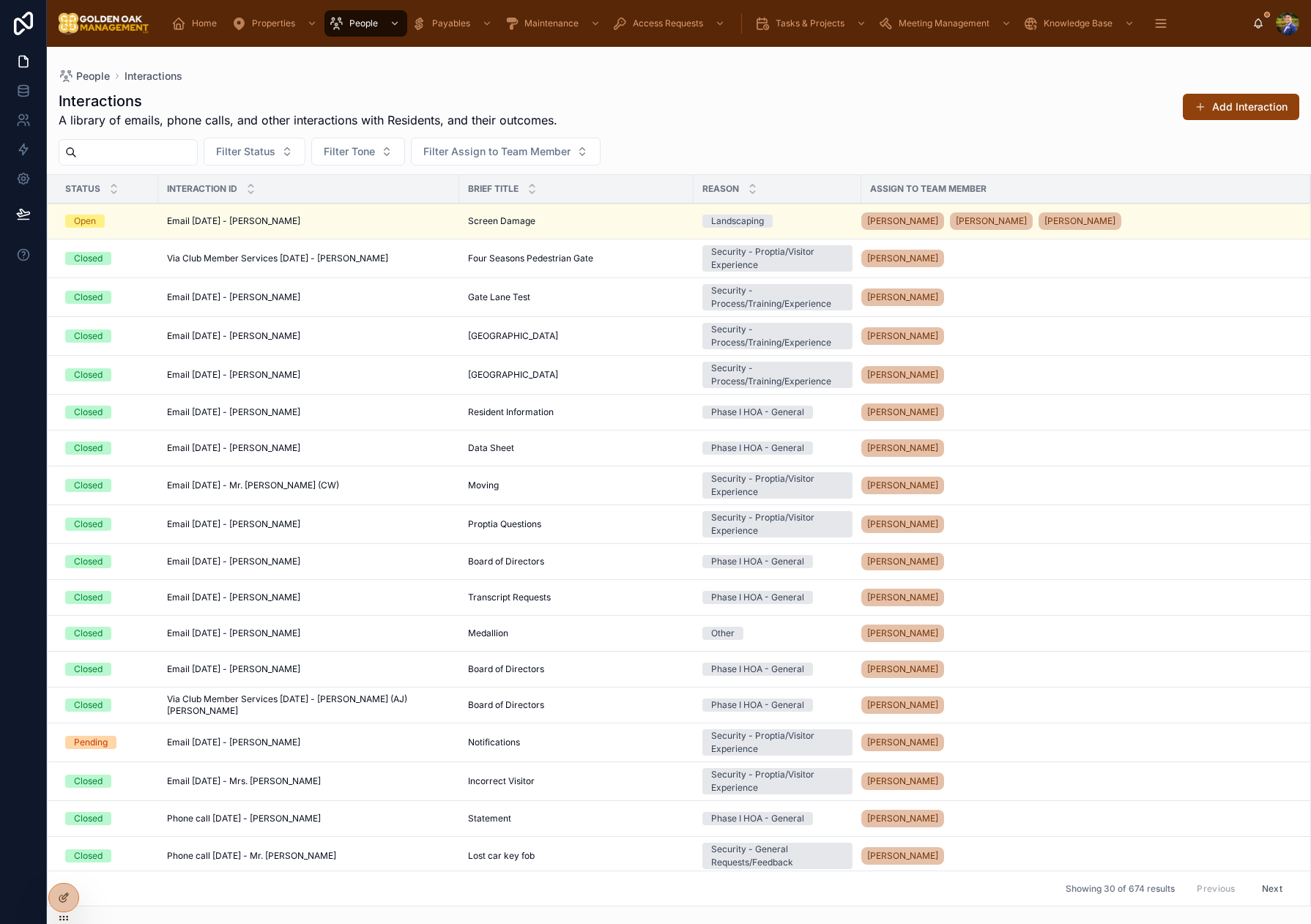
click at [441, 223] on td "Email [DATE] - [PERSON_NAME] Email [DATE] - [PERSON_NAME]" at bounding box center [309, 221] width 301 height 36
click at [522, 218] on div "Screen Damage Screen Damage" at bounding box center [576, 221] width 217 height 12
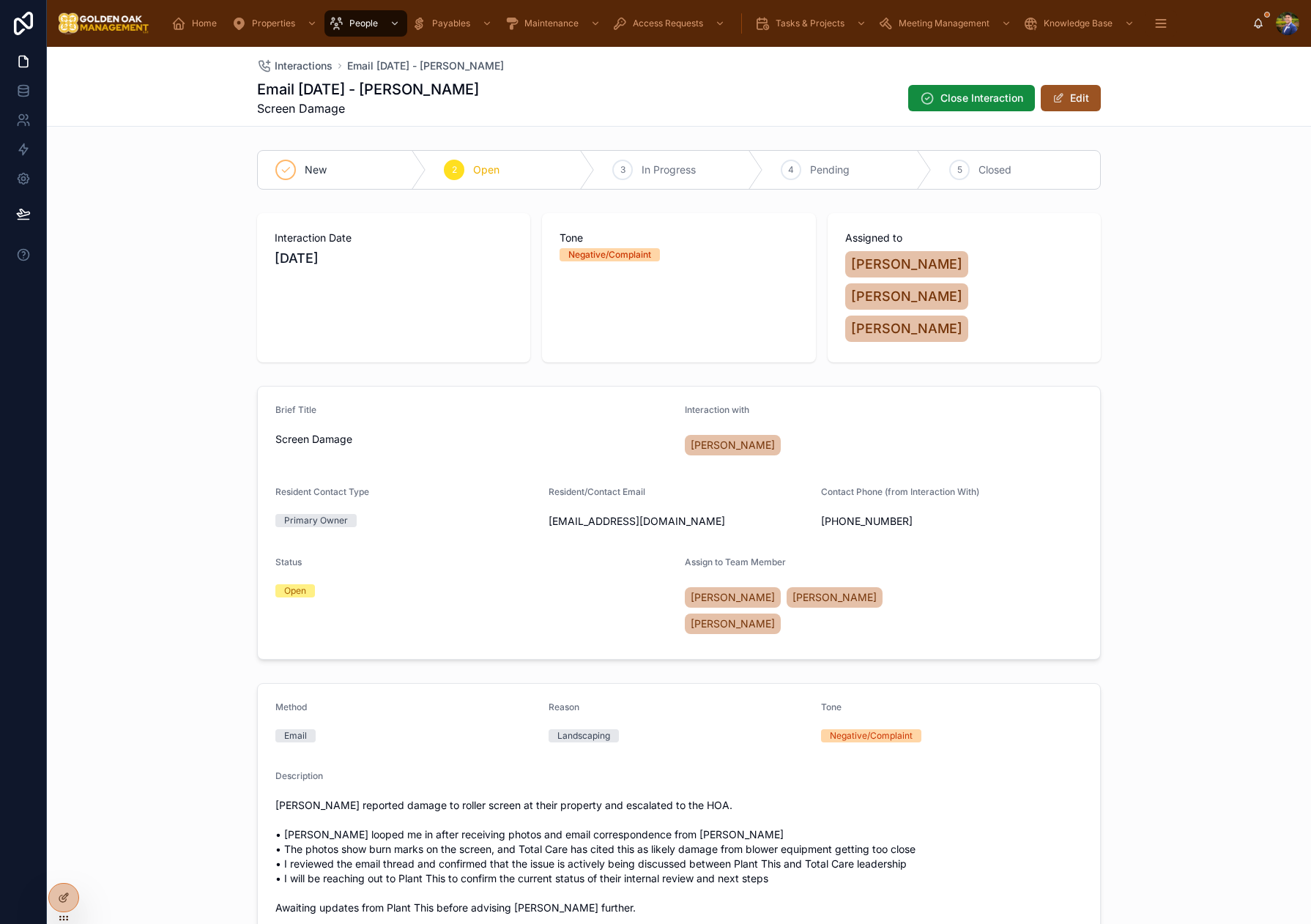
click at [1064, 106] on button "Edit" at bounding box center [1070, 98] width 60 height 26
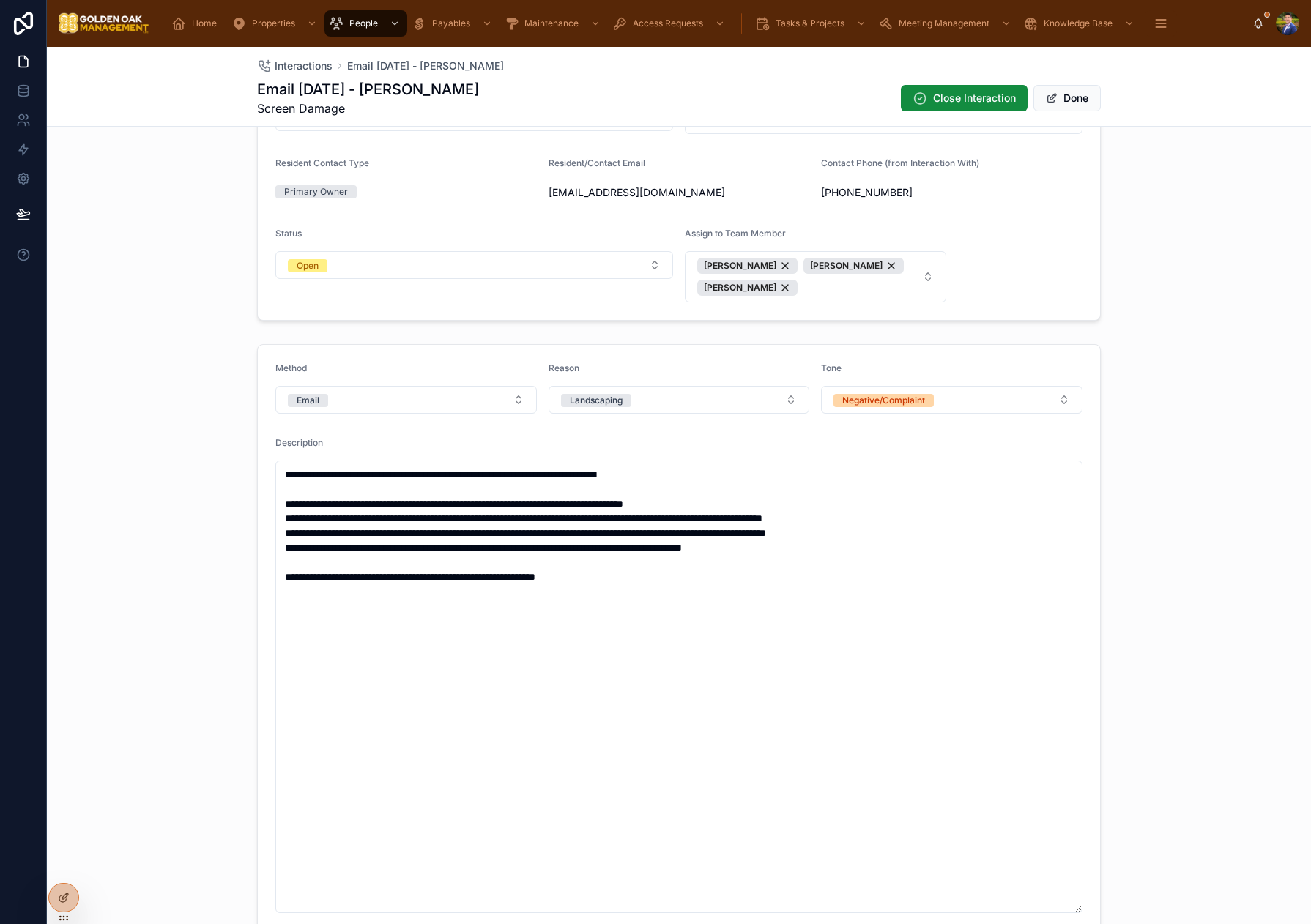
scroll to position [231, 0]
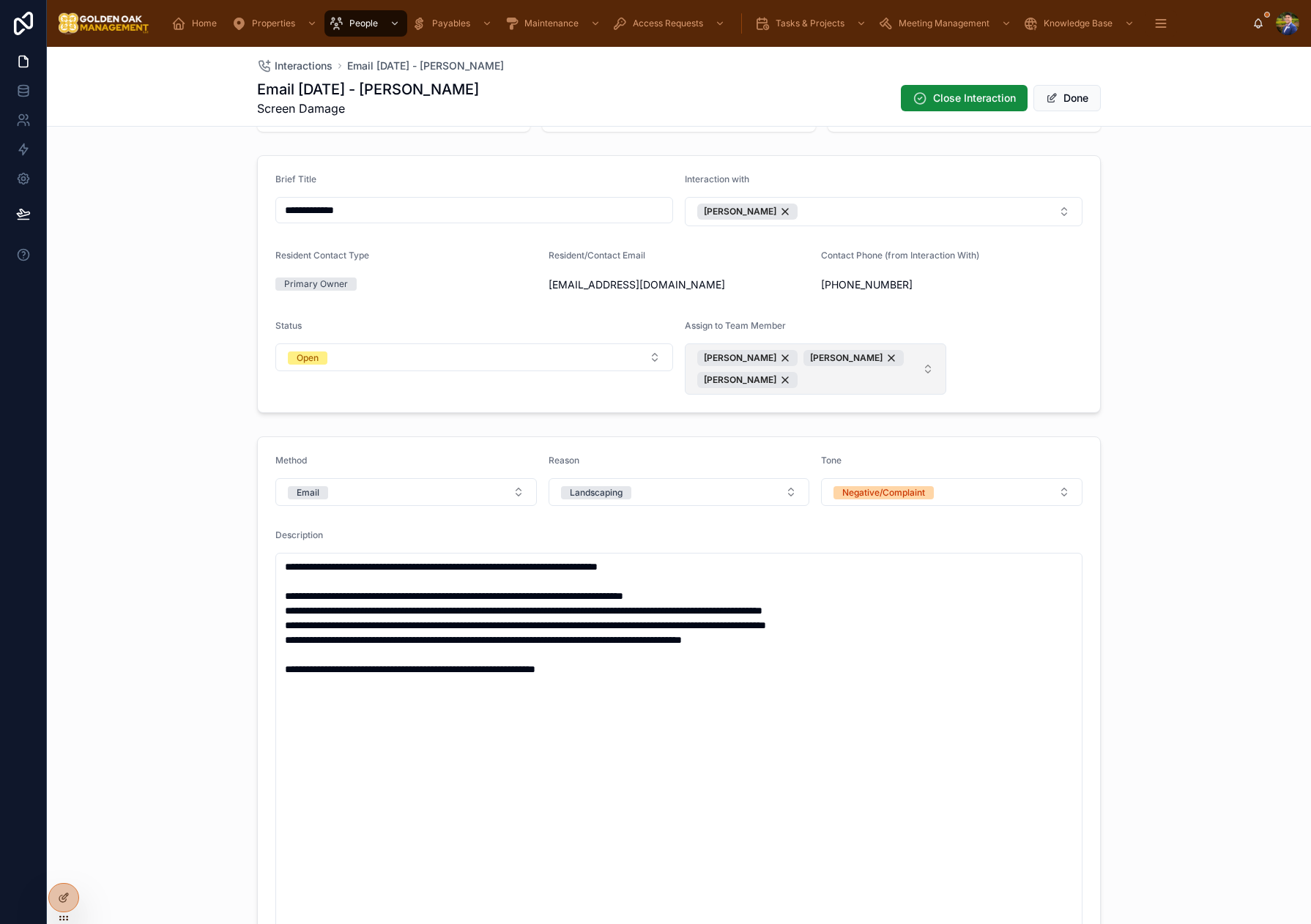
click at [915, 350] on span "[PERSON_NAME] [PERSON_NAME] [PERSON_NAME]" at bounding box center [806, 369] width 219 height 38
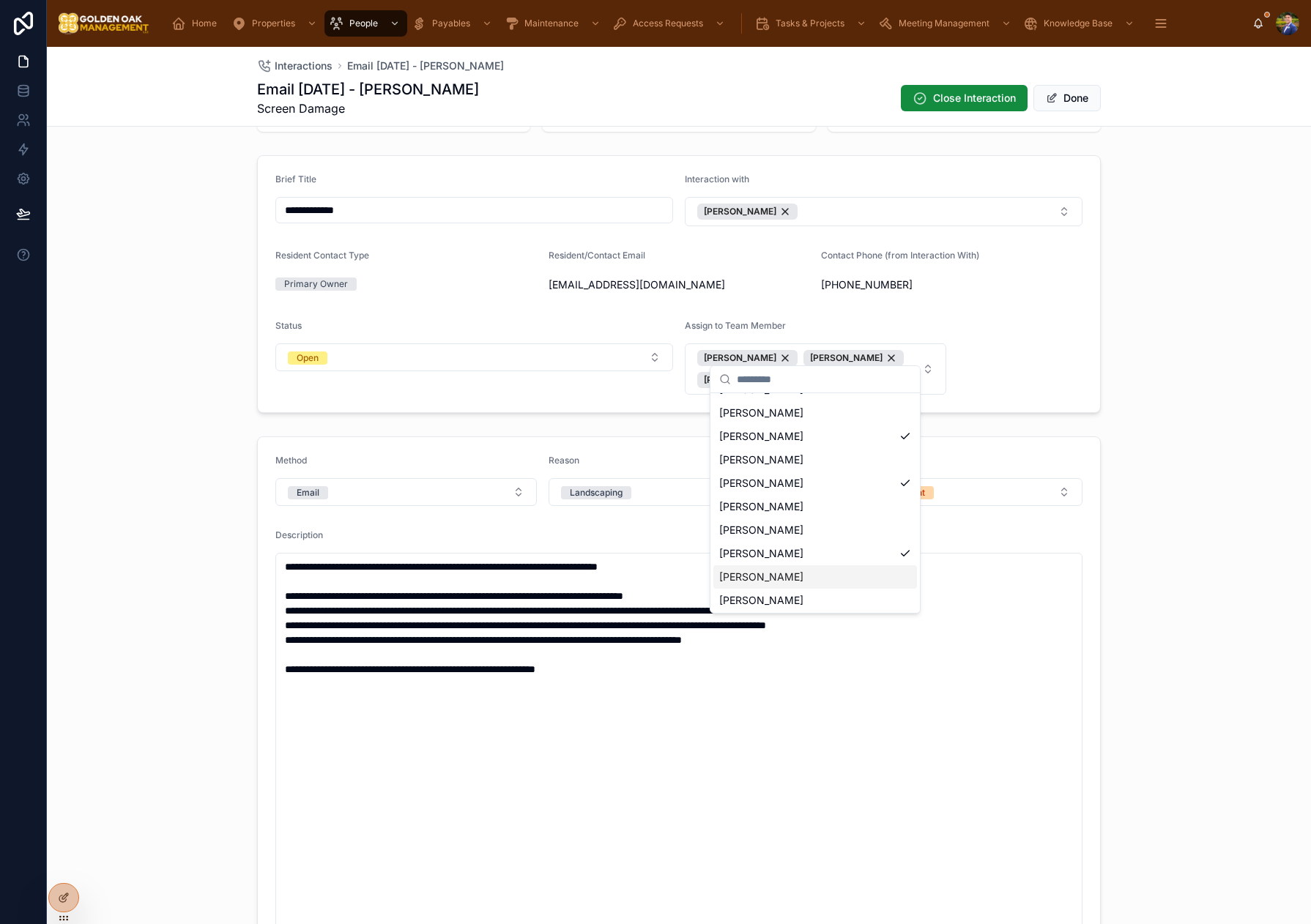
scroll to position [67, 0]
click at [843, 601] on div "[PERSON_NAME]" at bounding box center [815, 598] width 204 height 23
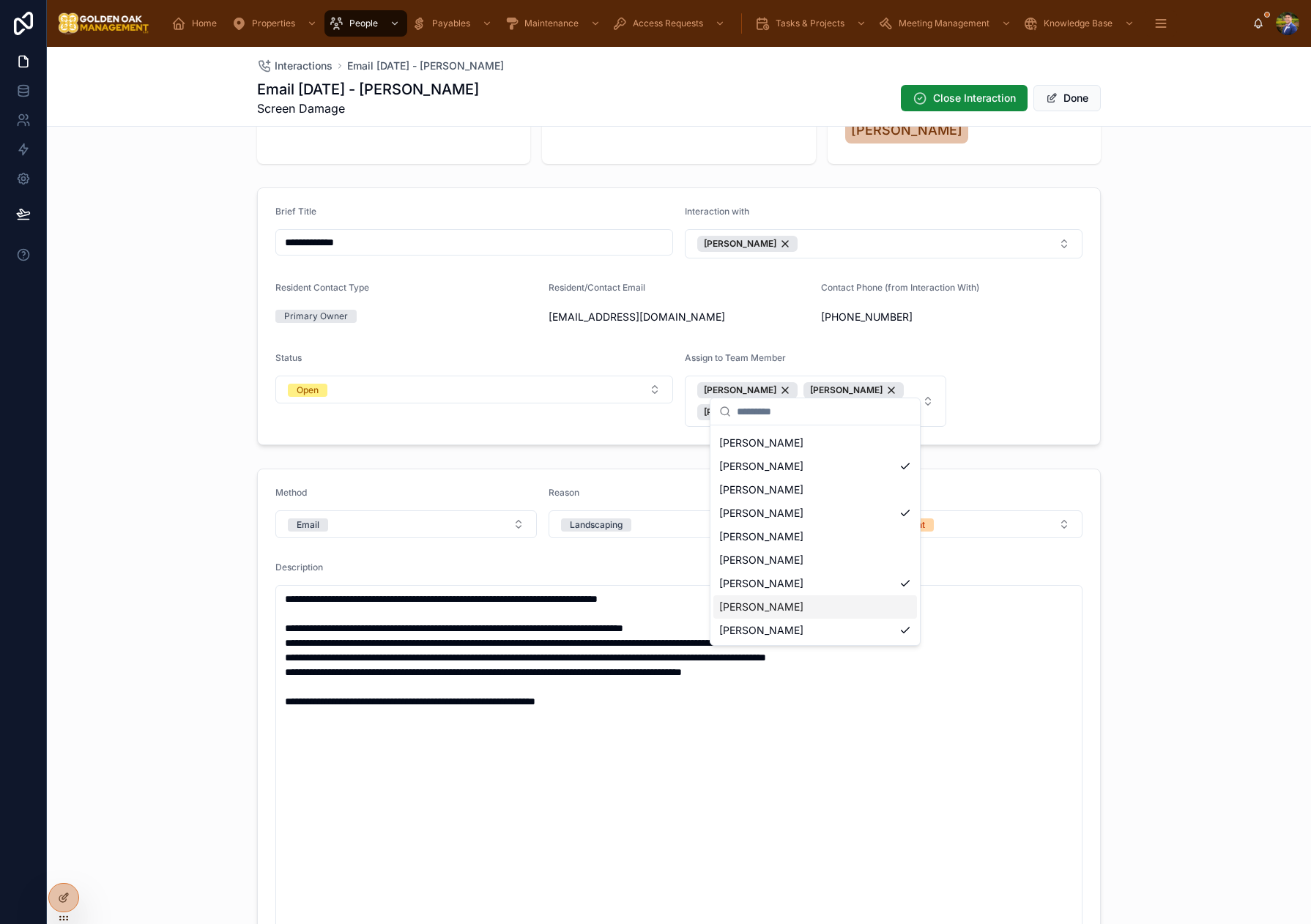
drag, startPoint x: 1119, startPoint y: 116, endPoint x: 1061, endPoint y: 98, distance: 60.7
click at [1119, 116] on div "Interactions Email [DATE] - [PERSON_NAME] Email [DATE] - [PERSON_NAME] Screen D…" at bounding box center [679, 87] width 1264 height 79
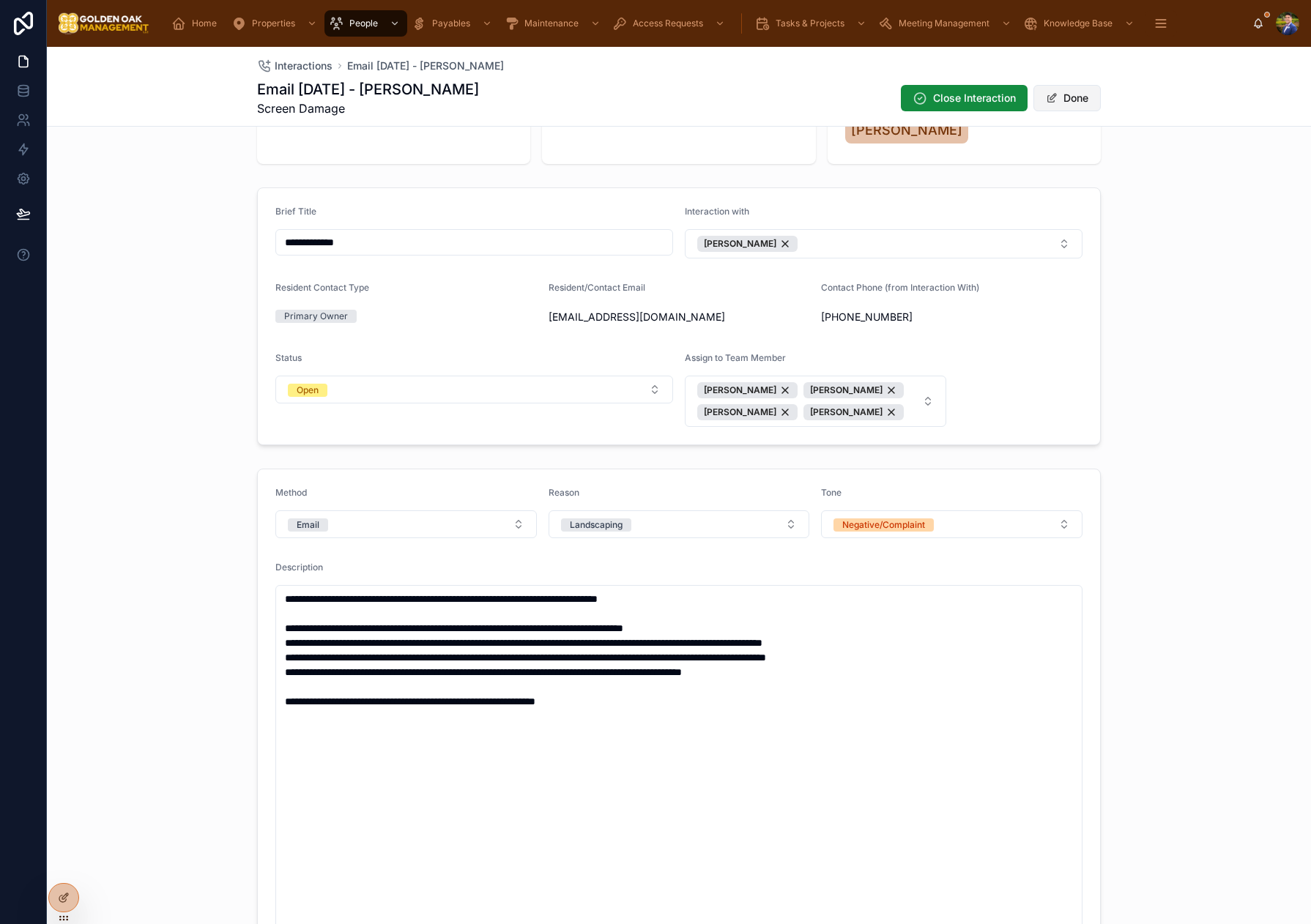
click at [1059, 98] on button "Done" at bounding box center [1067, 98] width 67 height 26
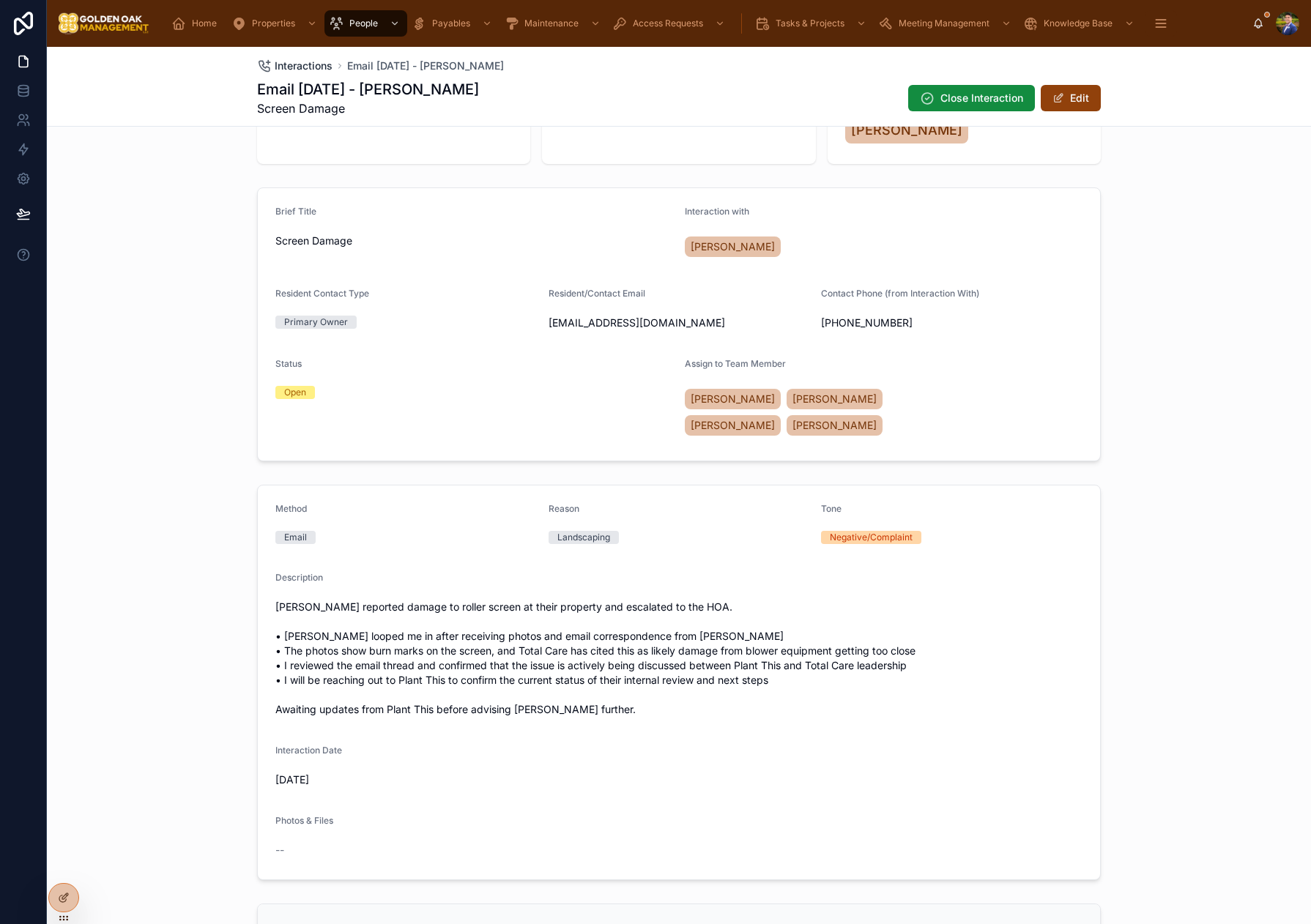
click at [297, 70] on span "Interactions" at bounding box center [304, 66] width 58 height 15
